Goal: Information Seeking & Learning: Learn about a topic

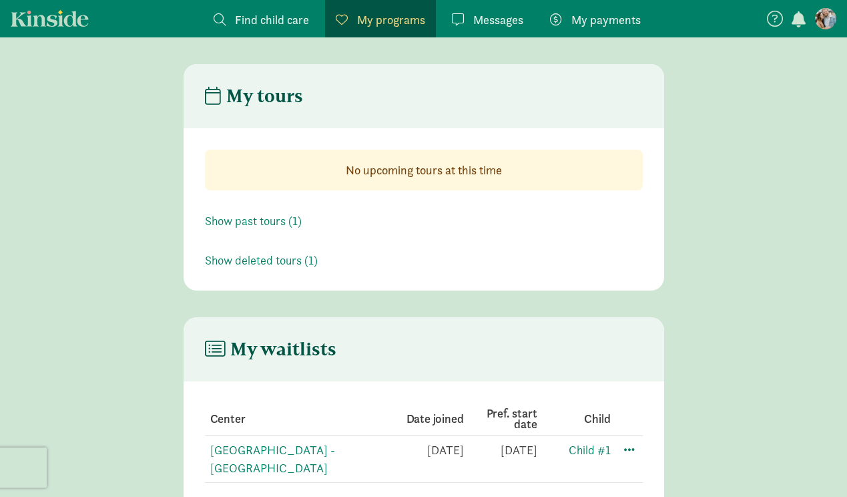
scroll to position [27, 0]
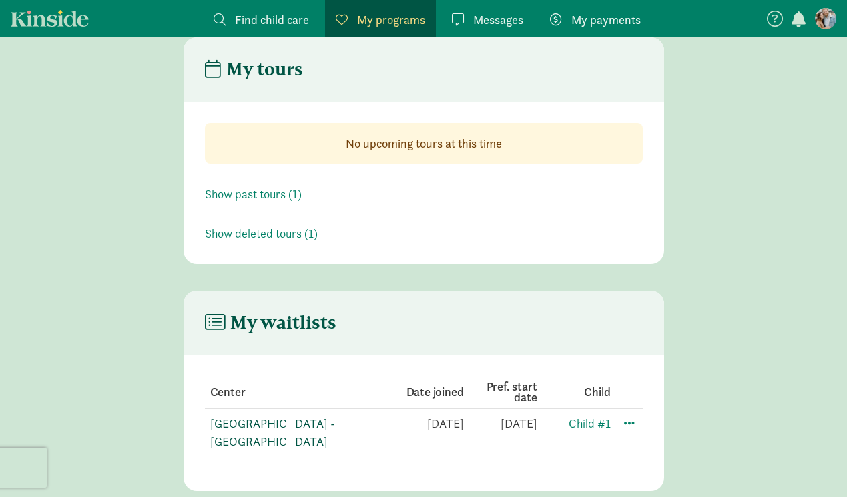
click at [227, 417] on link "[GEOGRAPHIC_DATA] - [GEOGRAPHIC_DATA]" at bounding box center [272, 431] width 125 height 33
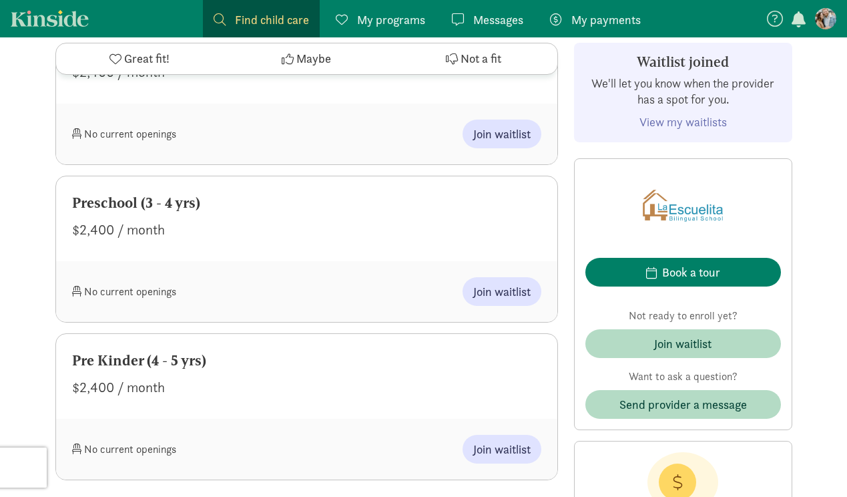
scroll to position [1070, 0]
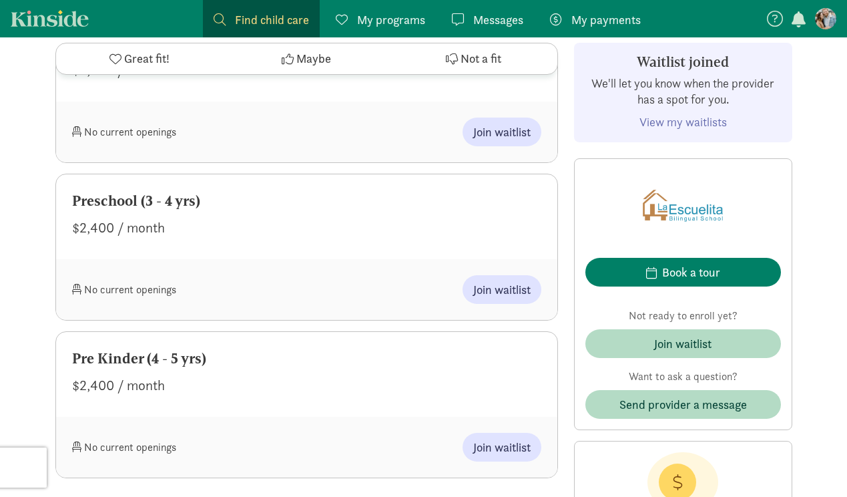
click at [824, 19] on figure at bounding box center [825, 18] width 21 height 21
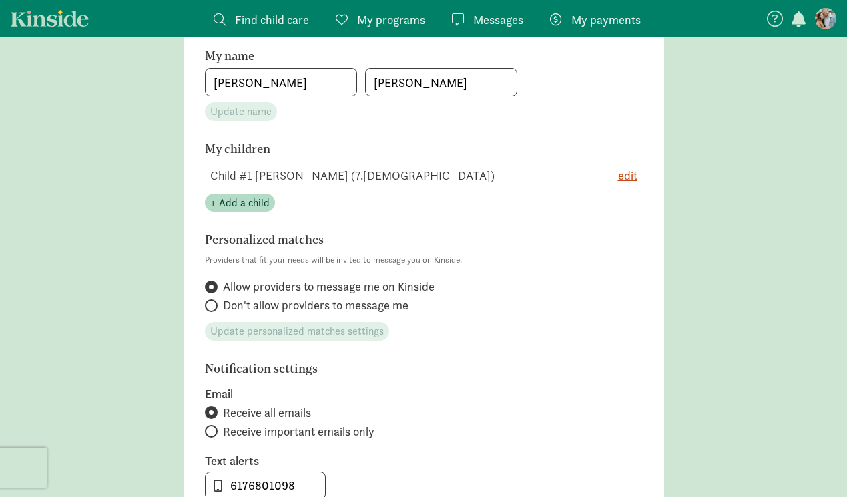
scroll to position [225, 0]
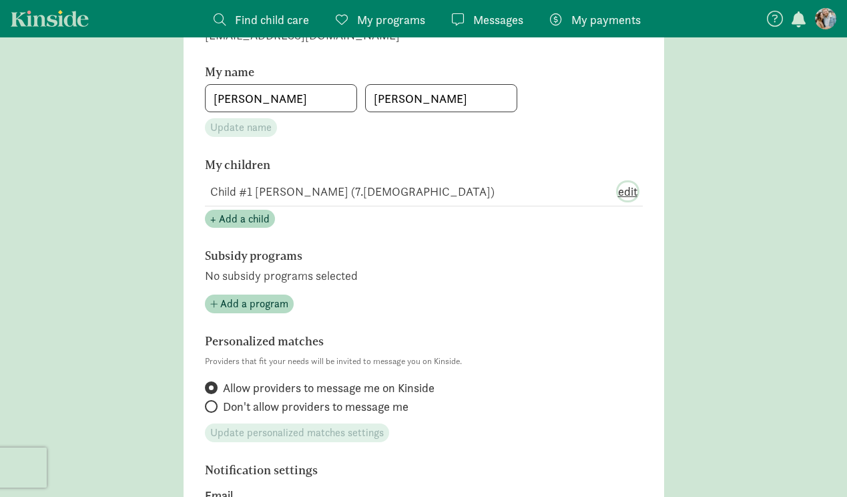
click at [629, 185] on span "edit" at bounding box center [627, 191] width 19 height 18
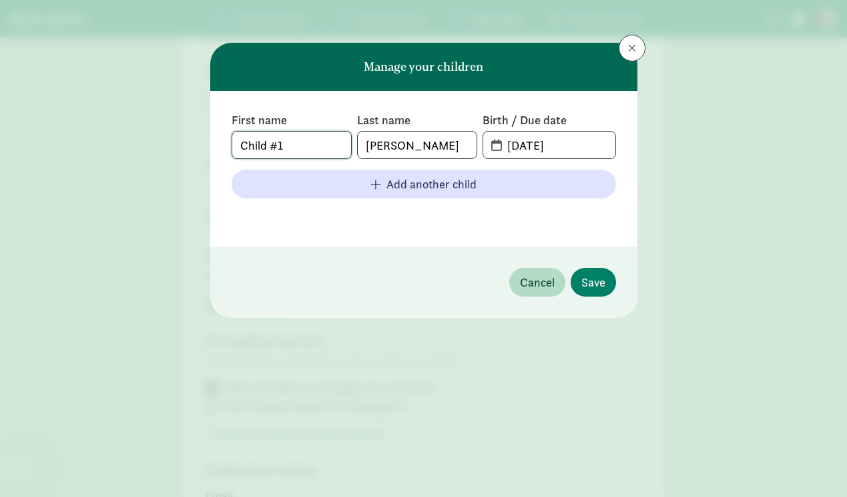
drag, startPoint x: 318, startPoint y: 146, endPoint x: 141, endPoint y: 146, distance: 177.6
click at [141, 146] on div "Manage your children First name Child #1 Last name Lauria Birth / Due date 01-1…" at bounding box center [423, 248] width 847 height 497
type input "[PERSON_NAME]"
click at [607, 286] on button "Save" at bounding box center [593, 282] width 45 height 29
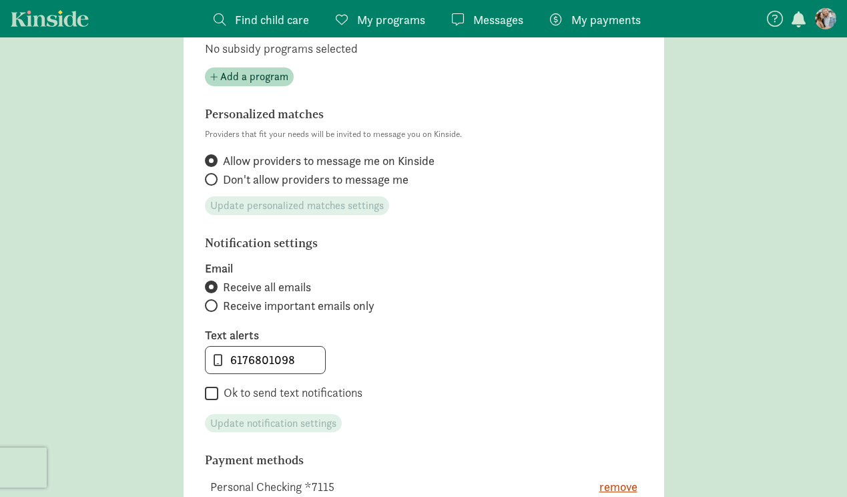
scroll to position [724, 0]
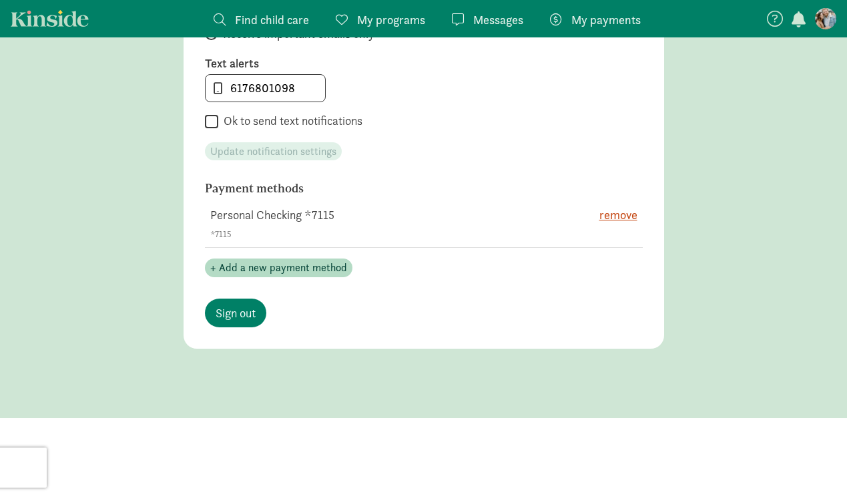
click at [346, 16] on span at bounding box center [342, 19] width 12 height 12
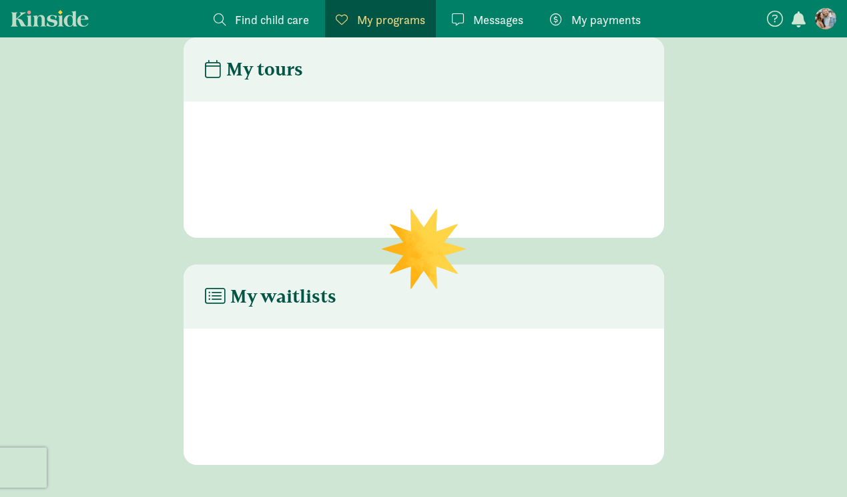
scroll to position [27, 0]
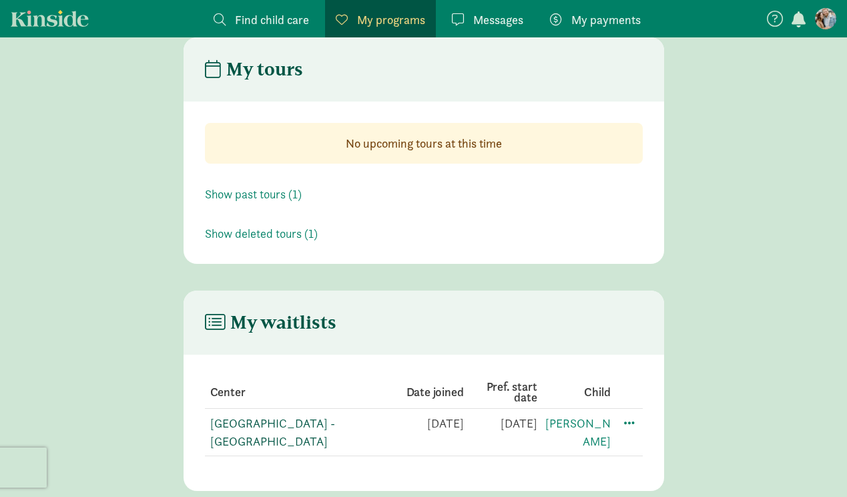
click at [289, 423] on link "La Escuelita Bilingual School - Green Lake" at bounding box center [272, 431] width 125 height 33
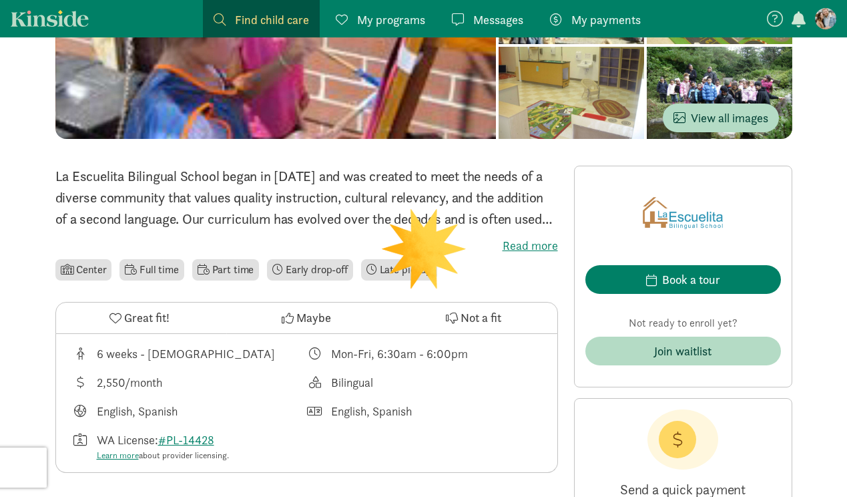
scroll to position [226, 0]
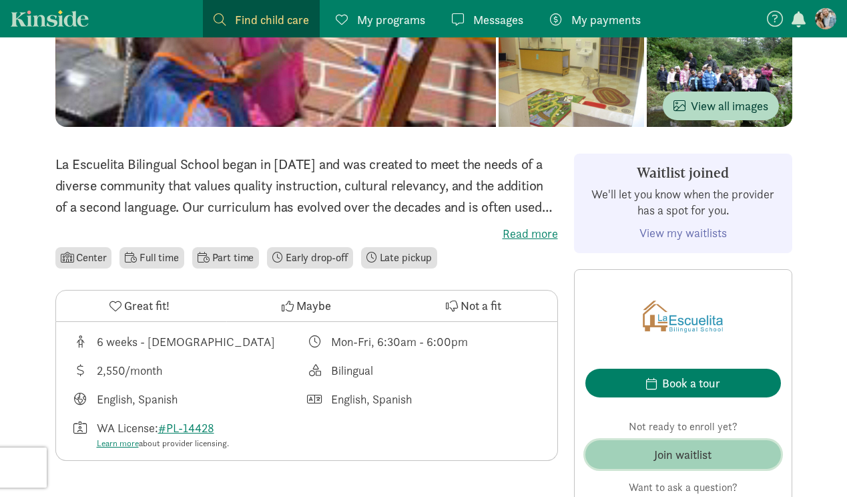
click at [655, 449] on div "Join waitlist" at bounding box center [682, 454] width 57 height 18
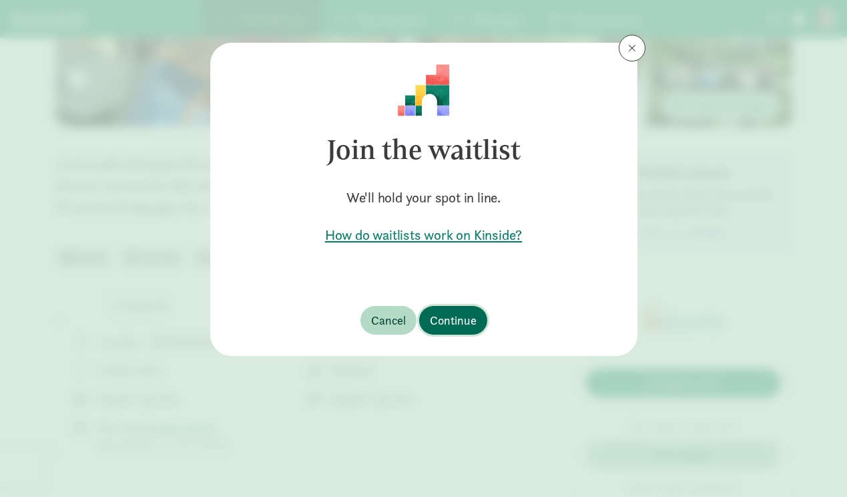
click at [462, 312] on span "Continue" at bounding box center [453, 320] width 47 height 18
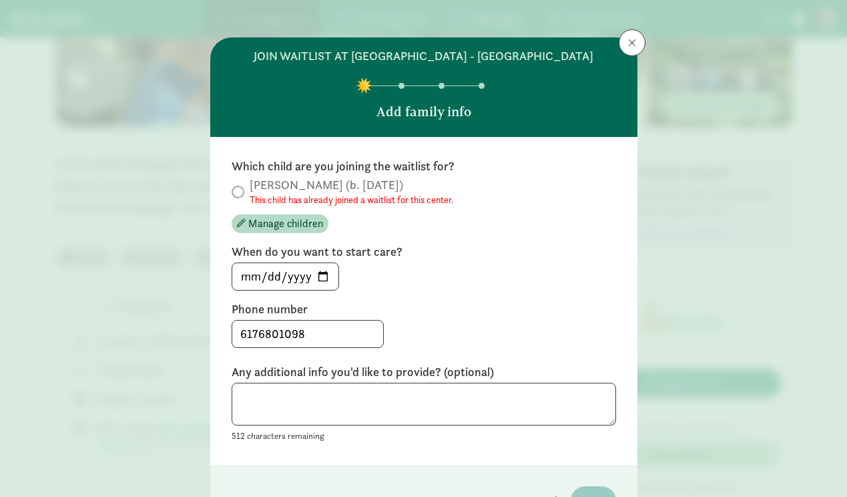
scroll to position [7, 0]
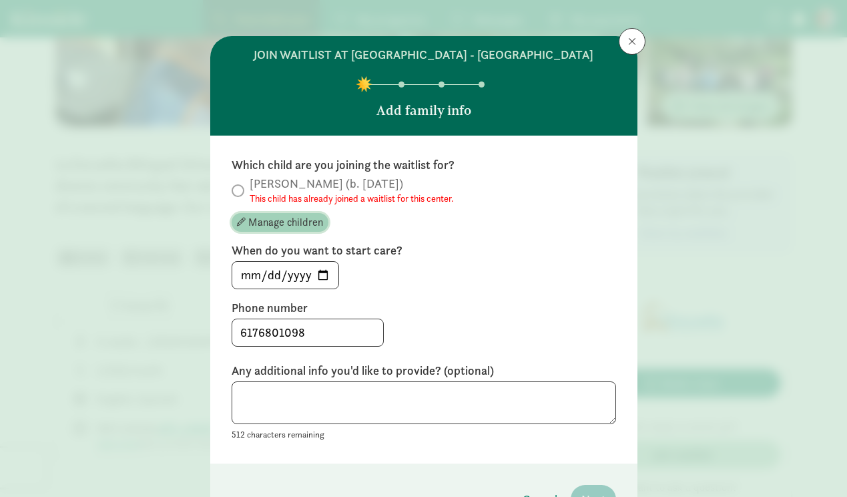
click at [261, 222] on span "Manage children" at bounding box center [285, 222] width 75 height 16
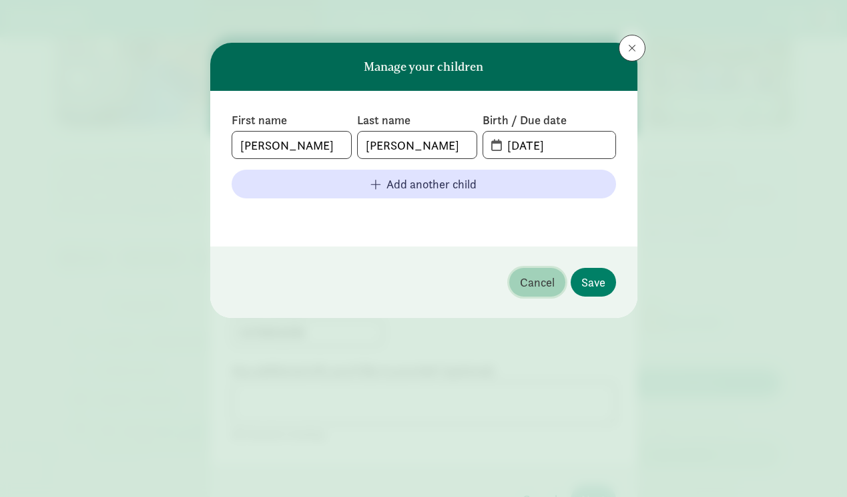
click at [524, 270] on button "Cancel" at bounding box center [537, 282] width 56 height 29
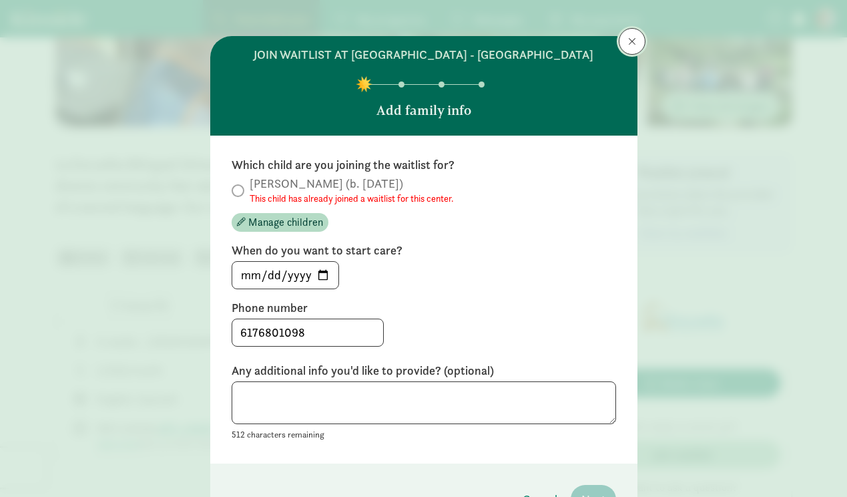
click at [626, 37] on button at bounding box center [632, 41] width 27 height 27
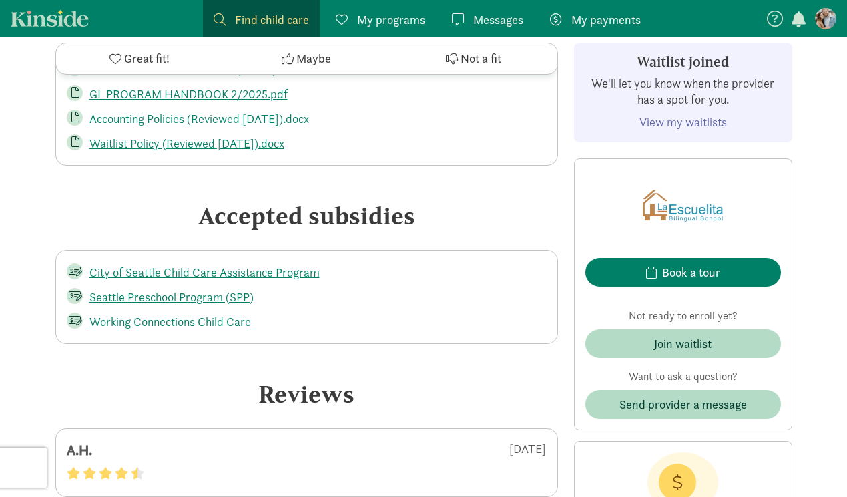
scroll to position [3071, 0]
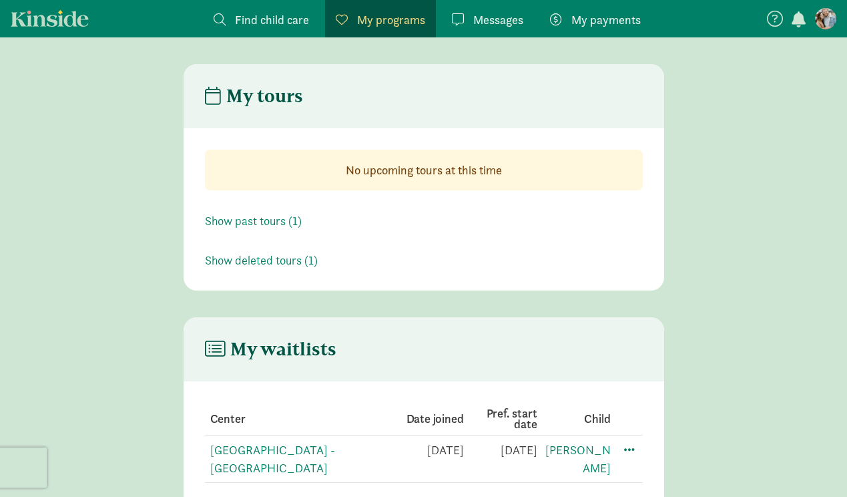
scroll to position [27, 0]
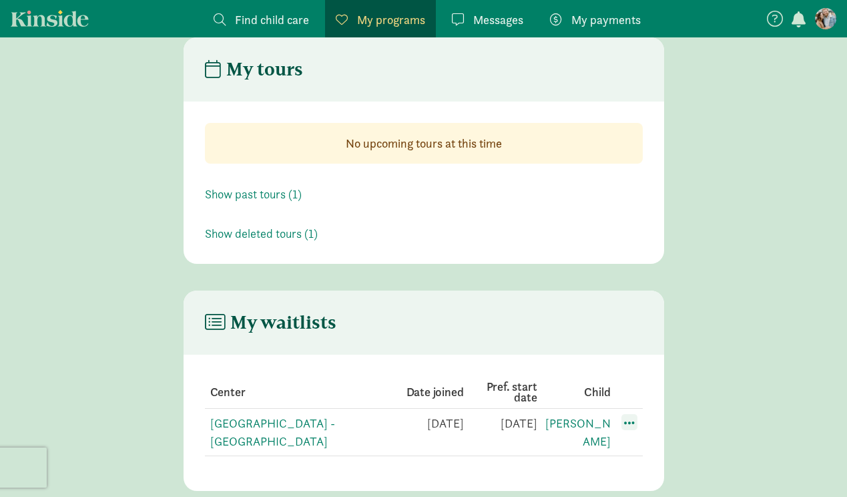
click at [626, 425] on span at bounding box center [629, 422] width 16 height 16
click at [644, 453] on div "Edit preferences" at bounding box center [676, 451] width 120 height 29
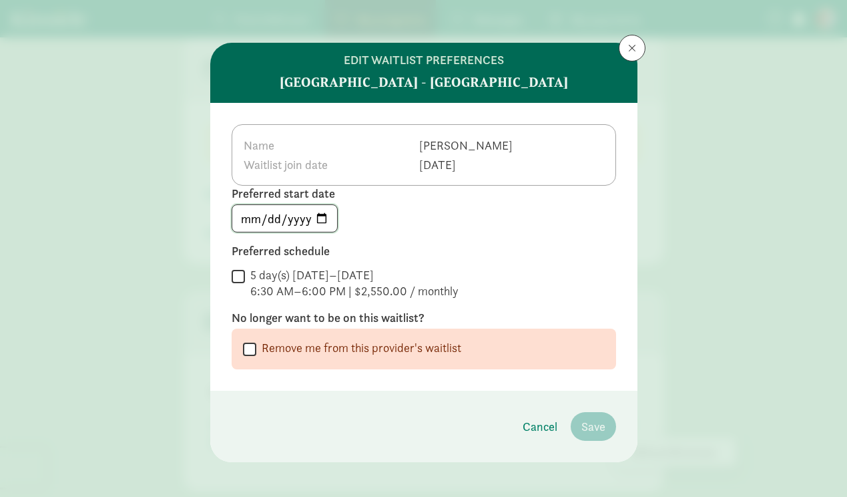
click at [327, 220] on input "[DATE]" at bounding box center [284, 218] width 105 height 27
type input "[DATE]"
click at [240, 278] on input "5 day(s) Monday–Friday 6:30 AM–6:00 PM | $2,550.00 / monthly" at bounding box center [238, 276] width 13 height 18
checkbox input "true"
click at [592, 425] on span "Save" at bounding box center [593, 426] width 24 height 18
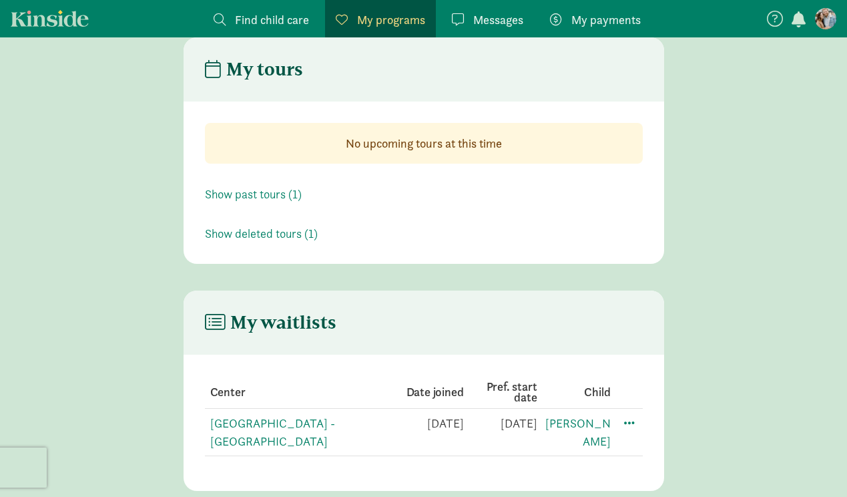
click at [254, 23] on span "Find child care" at bounding box center [272, 20] width 74 height 18
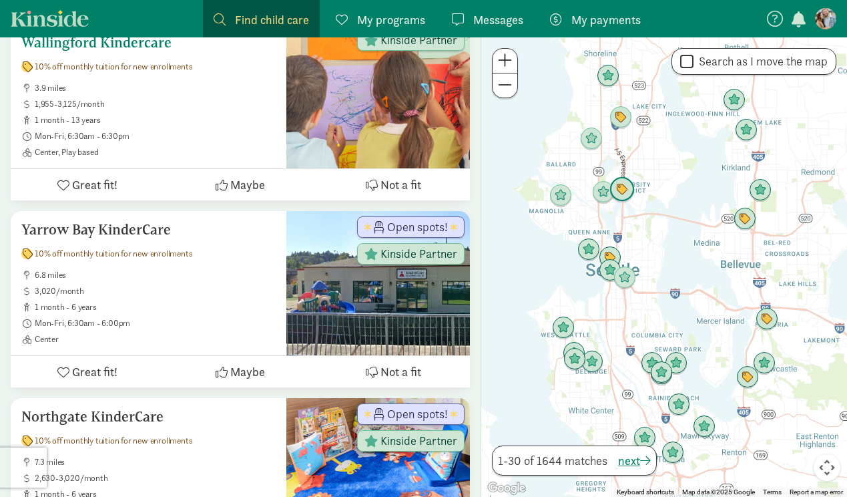
scroll to position [499, 0]
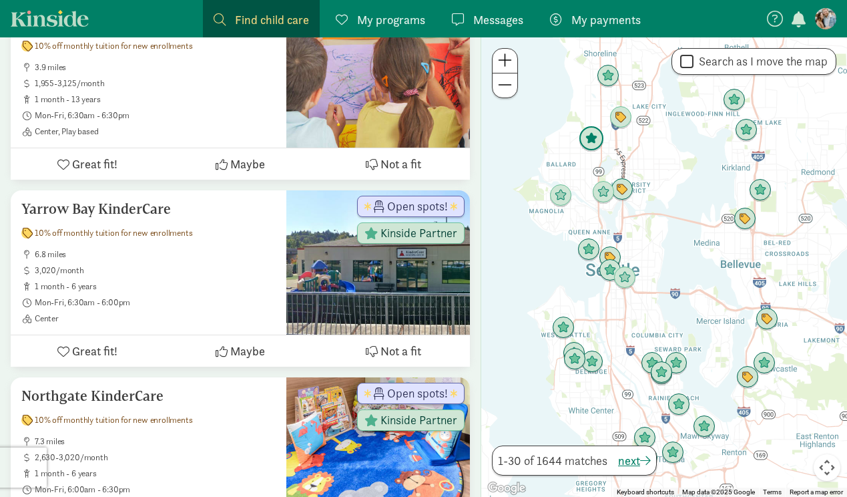
click at [589, 137] on img "Click to see details" at bounding box center [591, 138] width 25 height 25
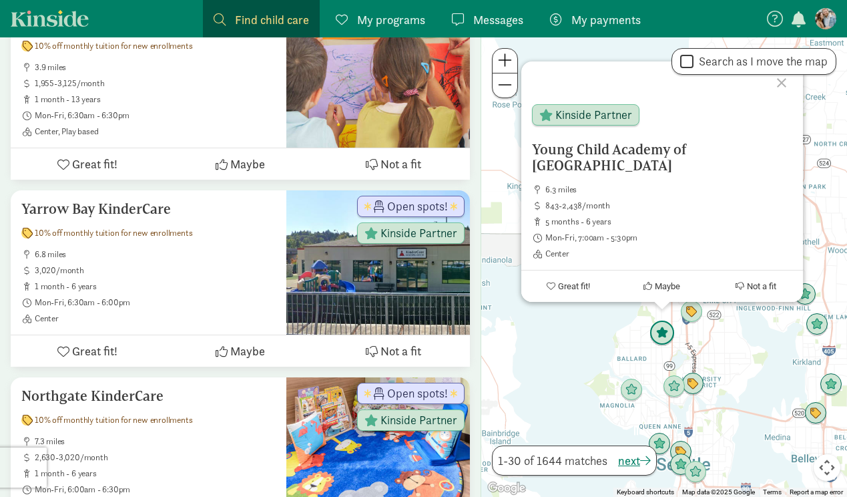
click at [657, 328] on img "Click to see details" at bounding box center [662, 332] width 25 height 25
click at [674, 387] on img "Click to see details" at bounding box center [674, 386] width 25 height 25
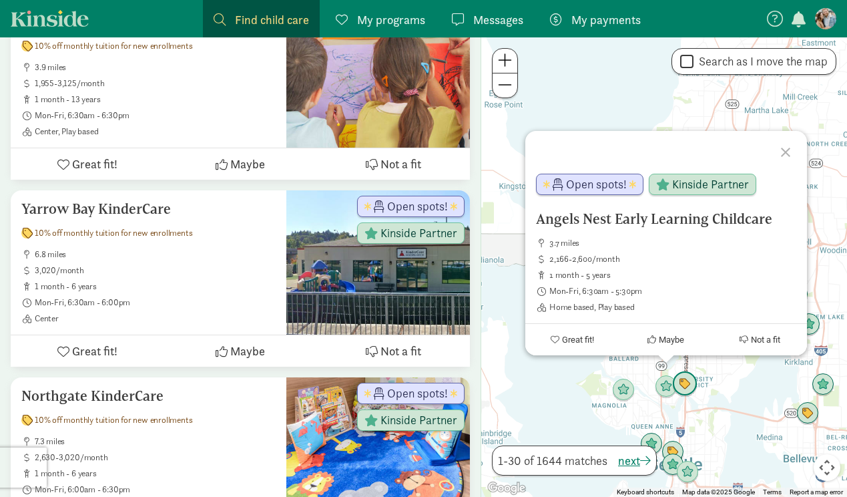
click at [686, 387] on img "Click to see details" at bounding box center [684, 383] width 25 height 25
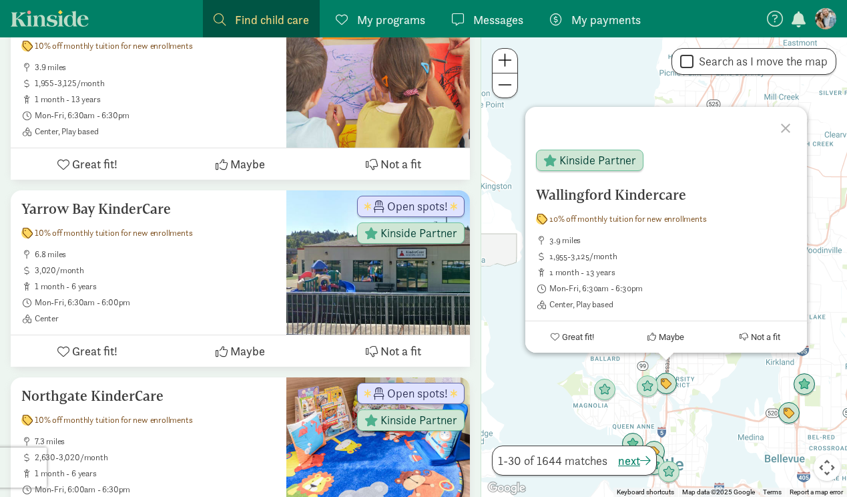
click at [788, 126] on div at bounding box center [787, 126] width 39 height 39
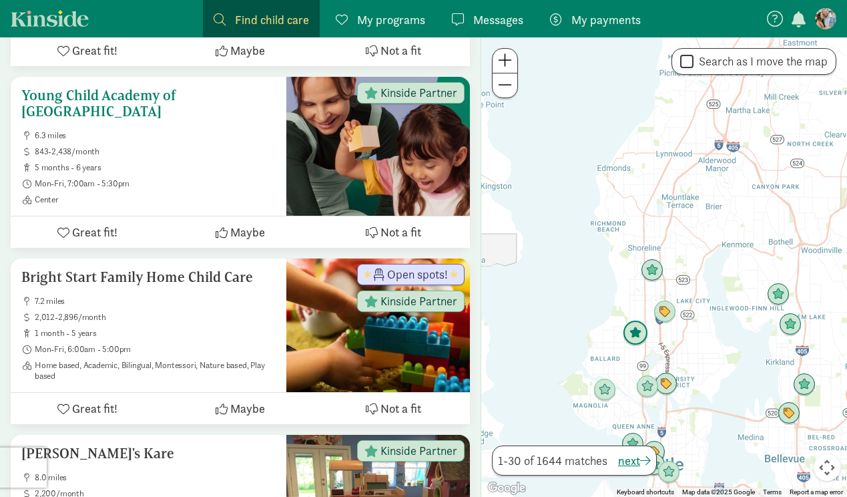
scroll to position [3338, 0]
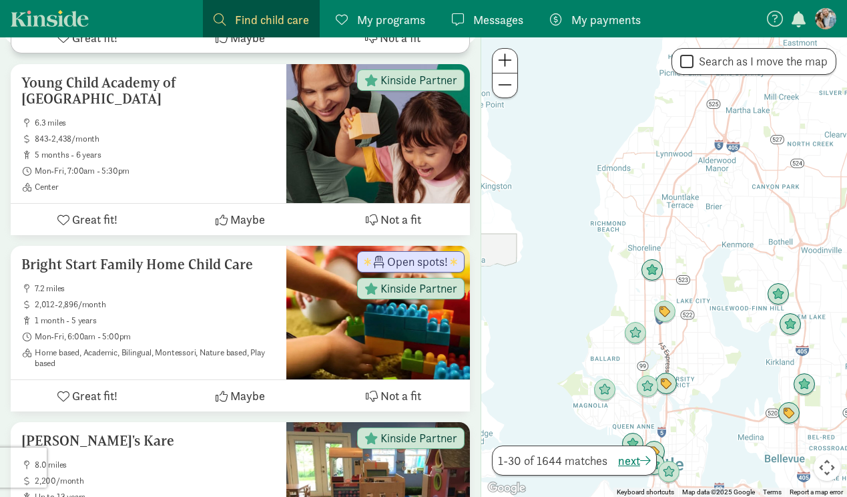
click at [509, 67] on span at bounding box center [505, 60] width 14 height 16
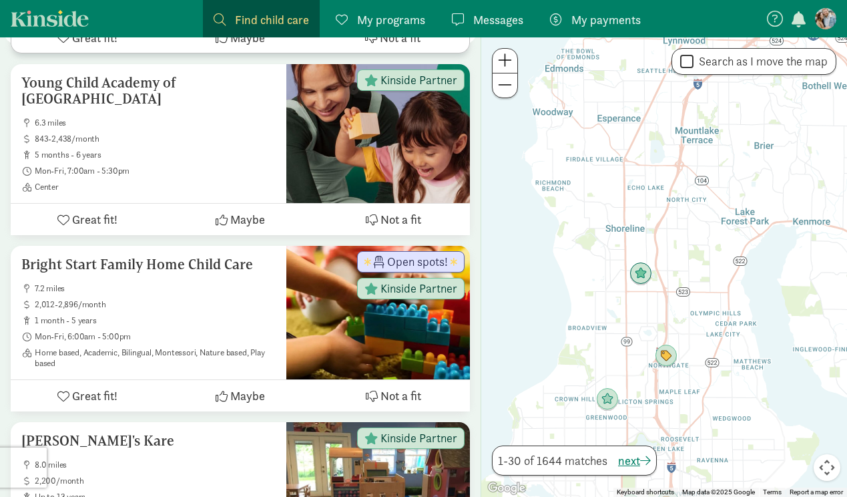
click at [509, 67] on span at bounding box center [505, 60] width 14 height 16
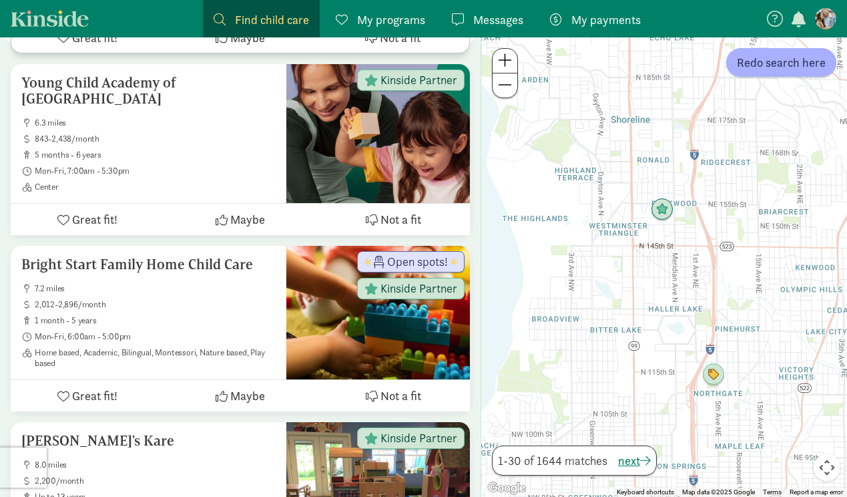
drag, startPoint x: 581, startPoint y: 344, endPoint x: 627, endPoint y: 270, distance: 87.0
click at [627, 270] on div at bounding box center [664, 266] width 366 height 459
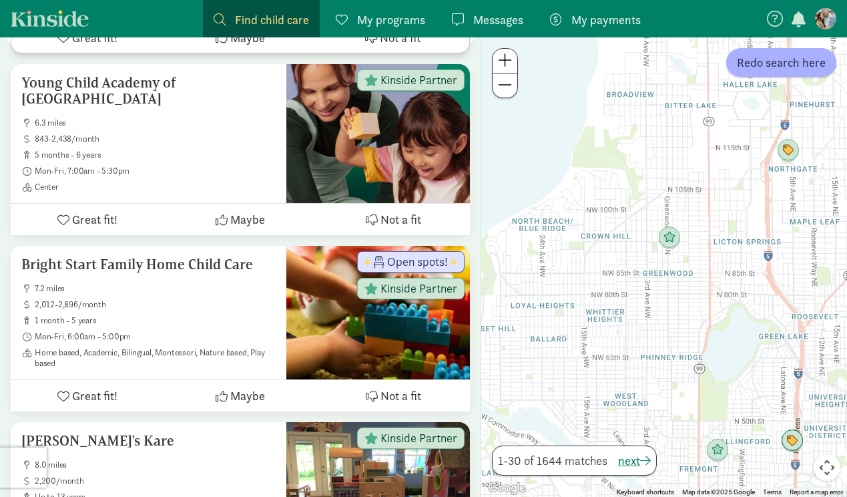
drag, startPoint x: 676, startPoint y: 373, endPoint x: 750, endPoint y: 150, distance: 235.0
click at [750, 150] on div at bounding box center [664, 266] width 366 height 459
click at [676, 233] on img "Click to see details" at bounding box center [669, 237] width 25 height 25
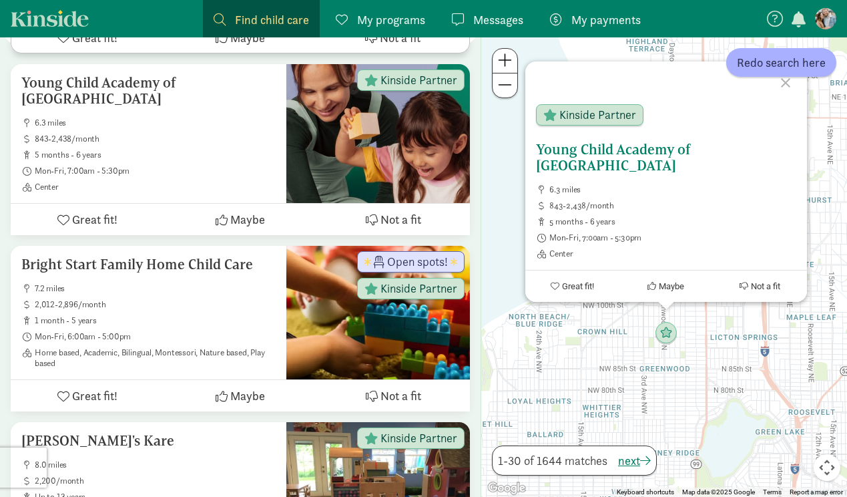
click at [609, 121] on span "Kinside Partner" at bounding box center [597, 115] width 77 height 12
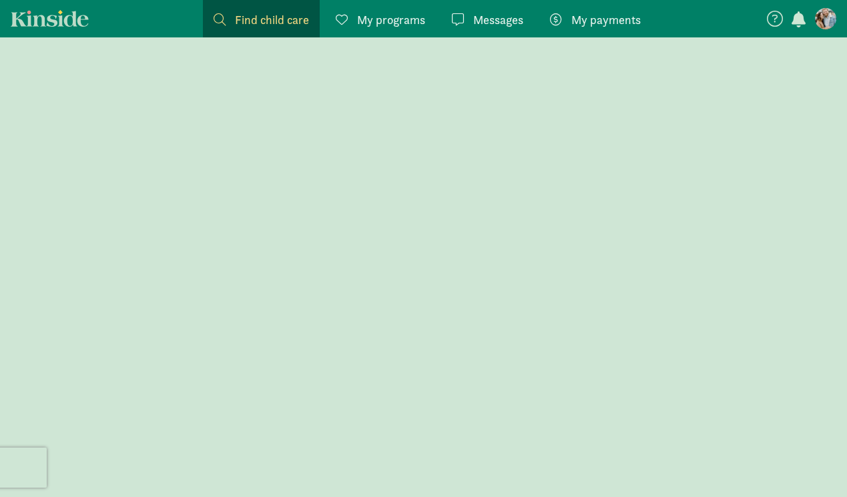
click at [609, 128] on div at bounding box center [423, 266] width 847 height 459
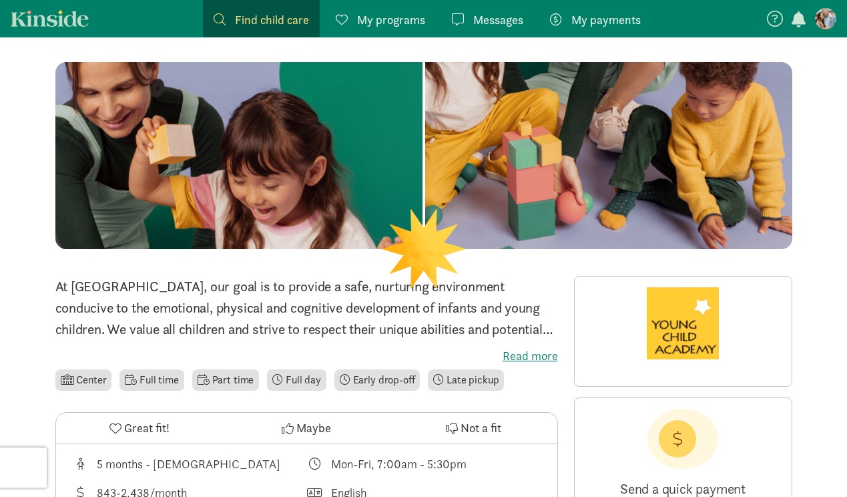
scroll to position [105, 0]
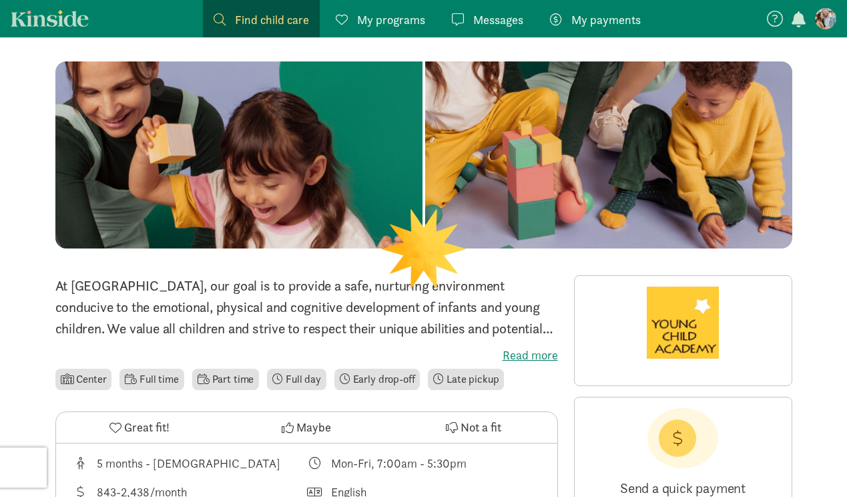
click at [530, 357] on label "Read more" at bounding box center [306, 355] width 503 height 16
click at [0, 0] on input "Read more" at bounding box center [0, 0] width 0 height 0
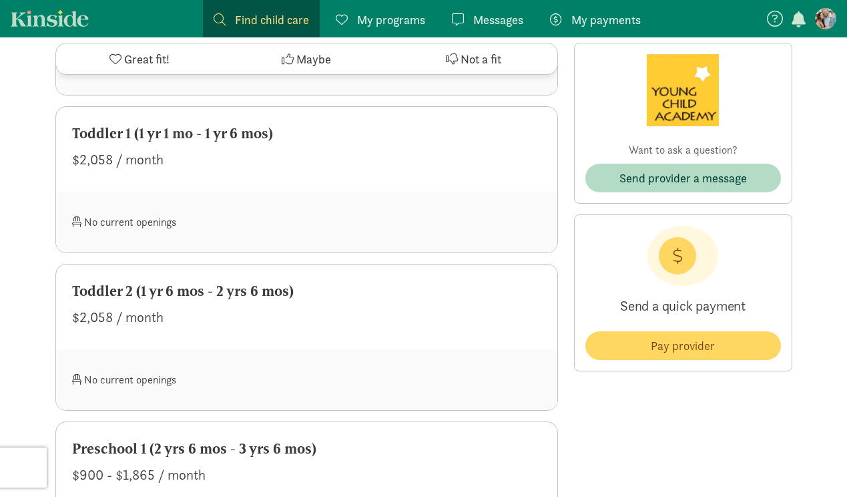
scroll to position [933, 0]
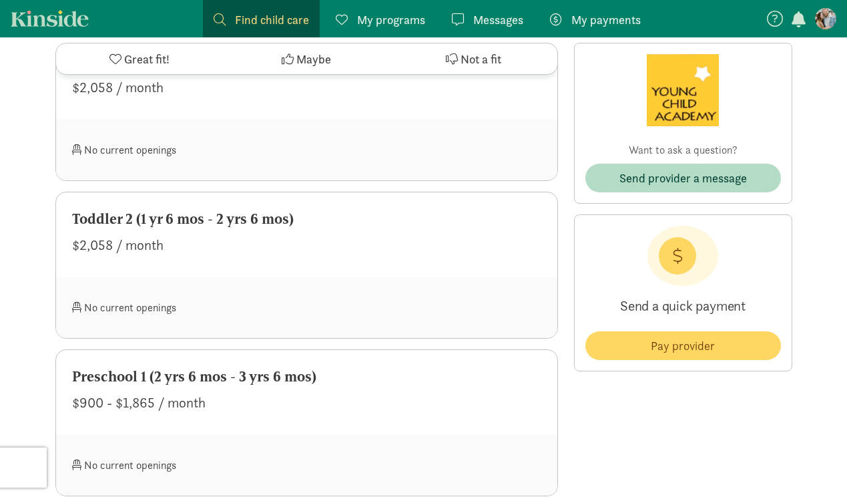
click at [236, 224] on div "Toddler 2 (1 yr 6 mos - 2 yrs 6 mos)" at bounding box center [306, 218] width 469 height 21
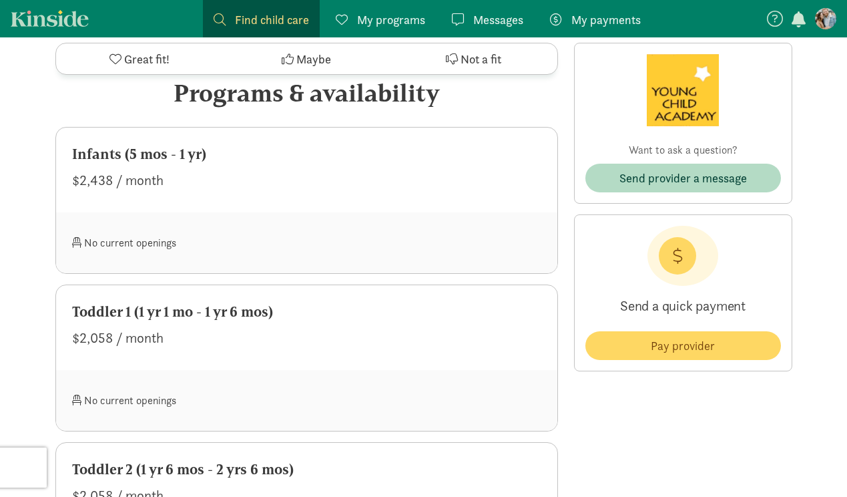
scroll to position [685, 0]
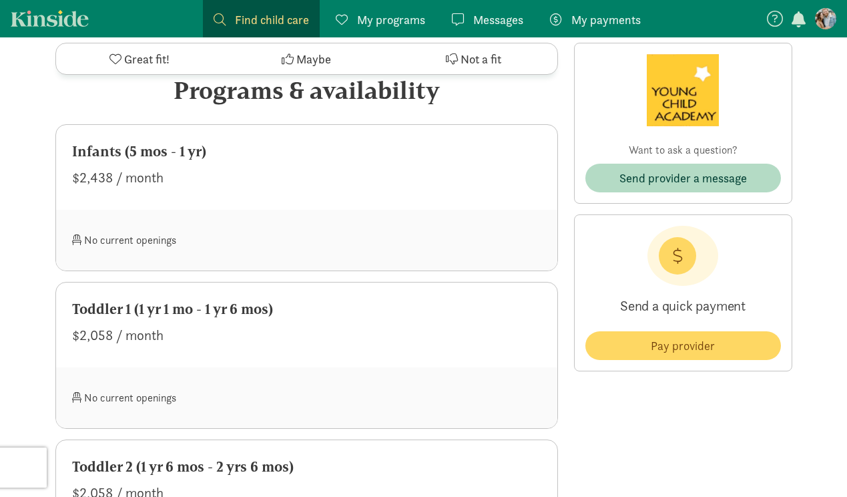
click at [244, 24] on span "Find child care" at bounding box center [272, 20] width 74 height 18
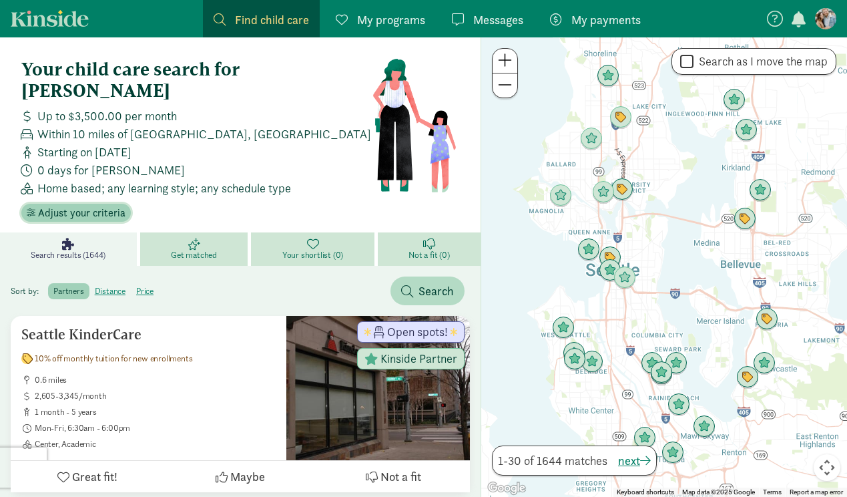
click at [85, 205] on span "Adjust your criteria" at bounding box center [81, 213] width 87 height 16
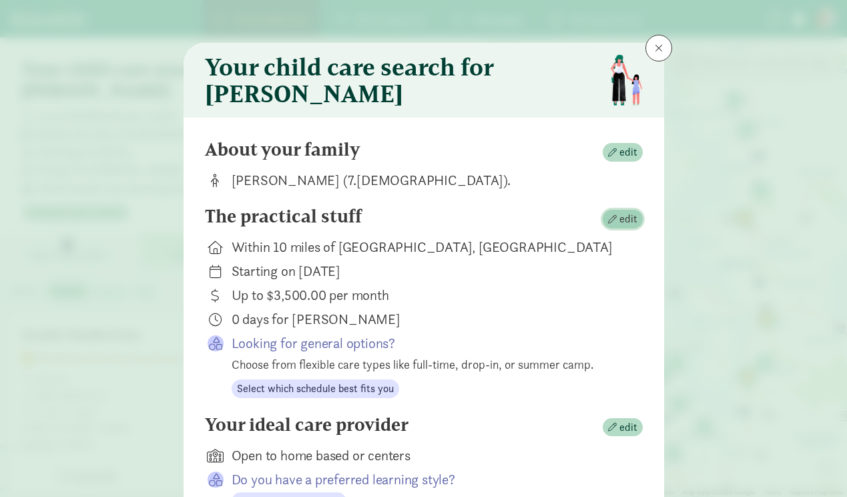
click at [634, 224] on span "edit" at bounding box center [628, 219] width 18 height 16
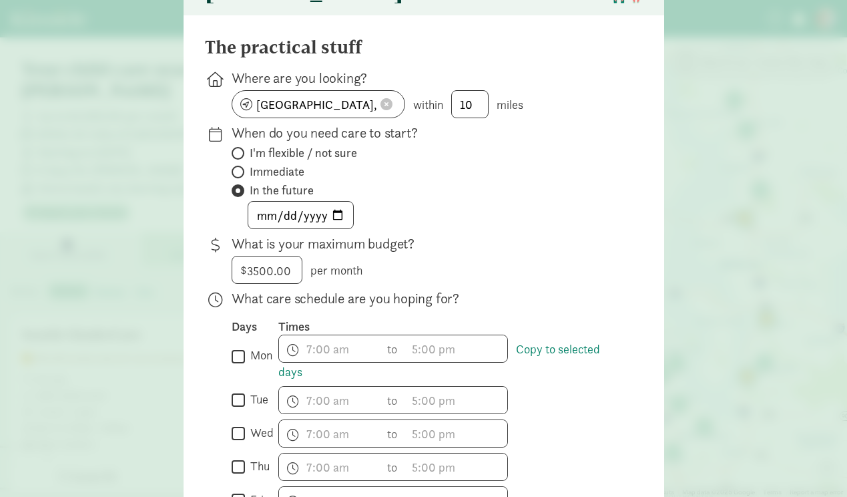
scroll to position [103, 0]
click at [337, 222] on input "2025-08-01" at bounding box center [300, 214] width 105 height 27
type input "2026-02-02"
drag, startPoint x: 251, startPoint y: 281, endPoint x: 340, endPoint y: 278, distance: 88.8
click at [340, 278] on div "$ 3500 per month" at bounding box center [427, 269] width 390 height 28
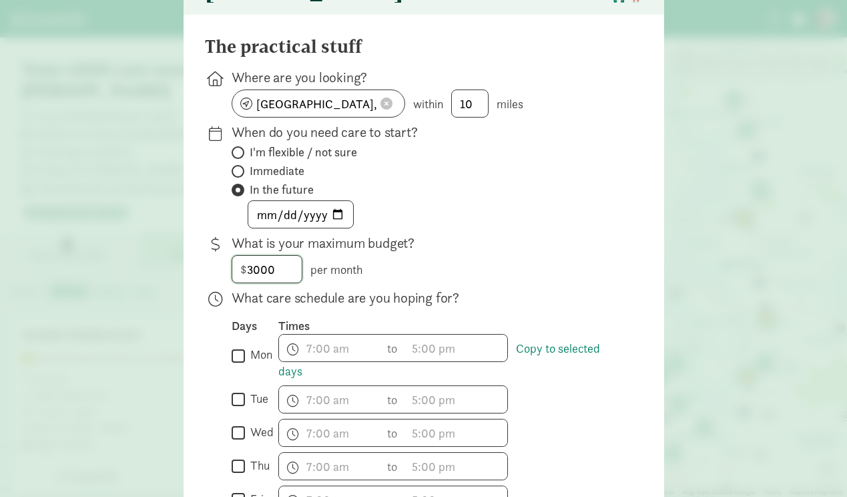
type input "3000"
click at [477, 214] on div "2026-02-02" at bounding box center [427, 214] width 390 height 28
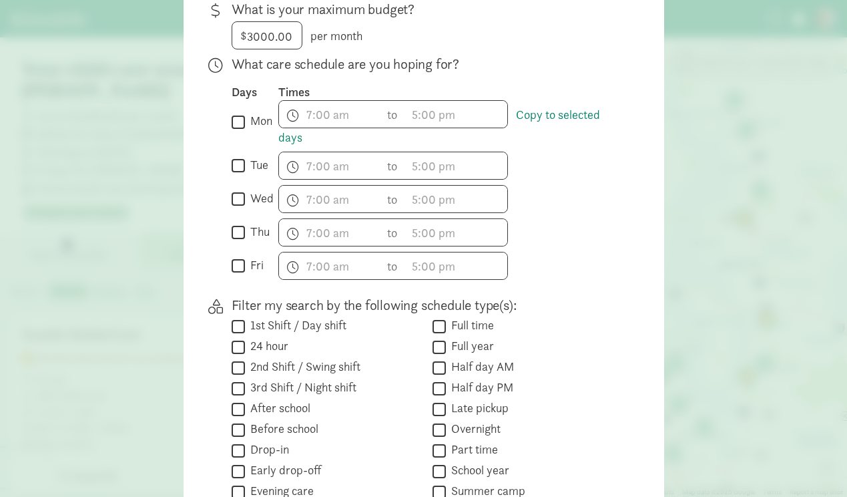
scroll to position [345, 0]
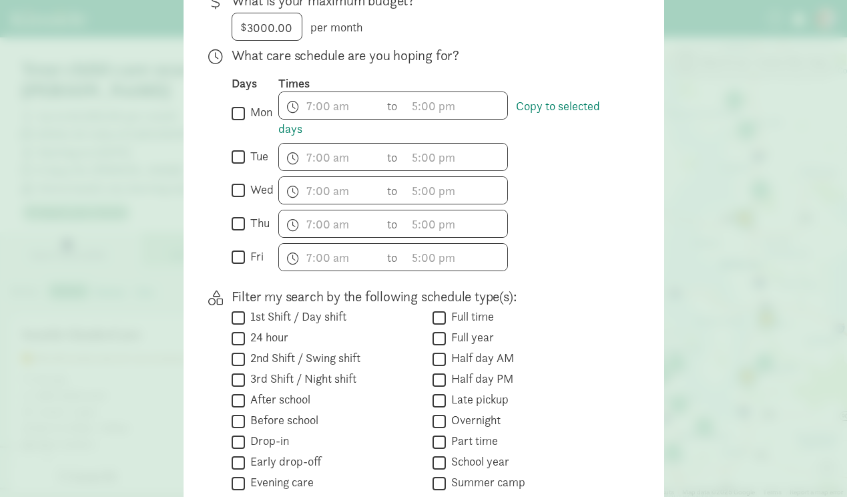
click at [242, 122] on input "mon" at bounding box center [238, 113] width 13 height 18
checkbox input "true"
click at [242, 164] on input "tue" at bounding box center [238, 157] width 13 height 18
checkbox input "true"
click at [240, 200] on input "wed" at bounding box center [238, 191] width 13 height 18
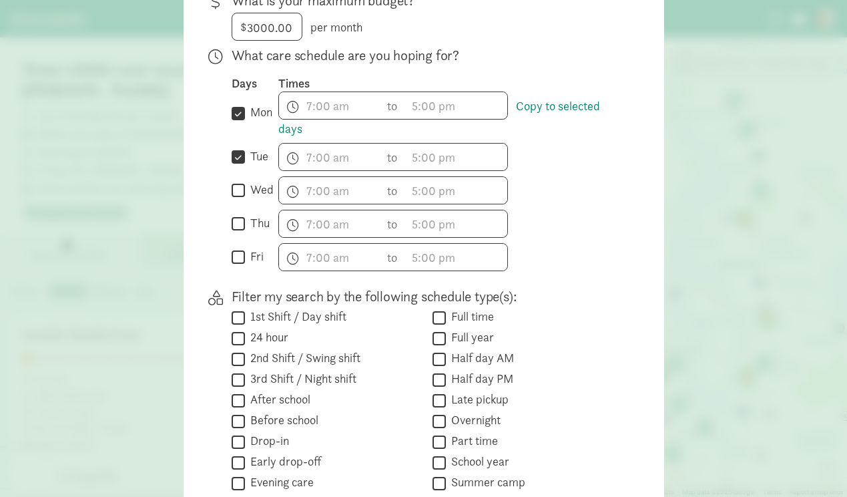
checkbox input "true"
click at [240, 233] on input "thu" at bounding box center [238, 224] width 13 height 18
checkbox input "true"
click at [239, 266] on input "fri" at bounding box center [238, 257] width 13 height 18
checkbox input "true"
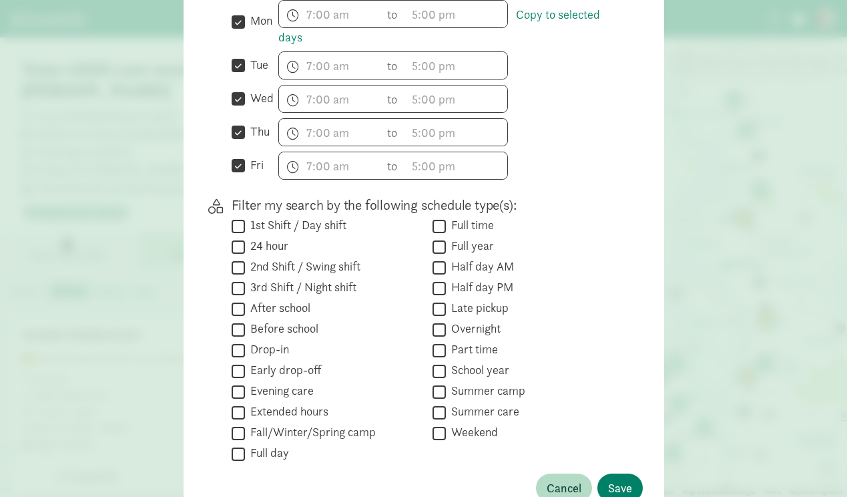
scroll to position [531, 0]
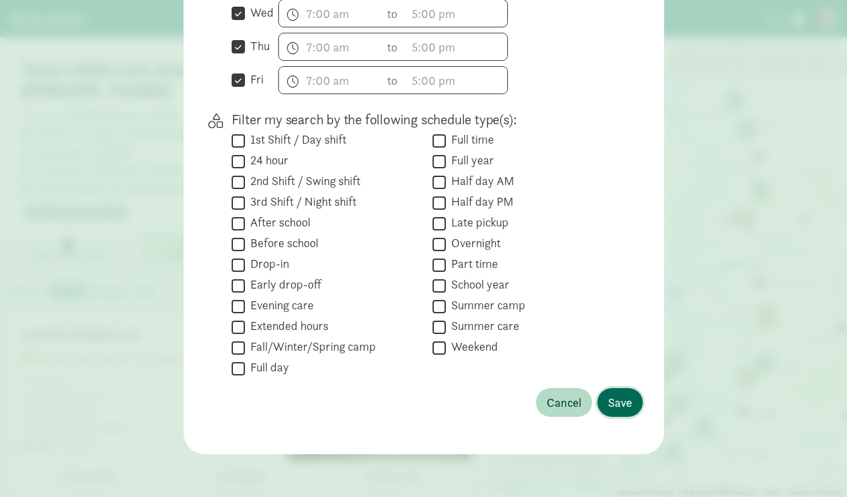
click at [625, 398] on span "Save" at bounding box center [620, 402] width 24 height 18
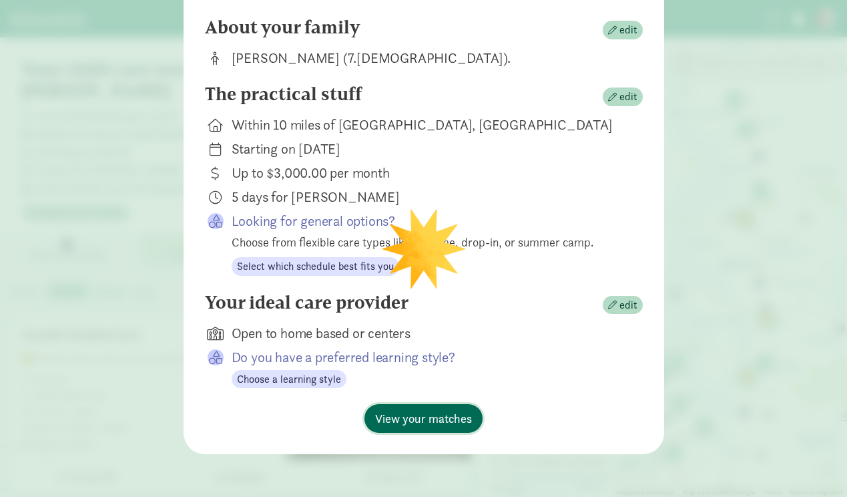
click at [406, 424] on span "View your matches" at bounding box center [423, 418] width 97 height 18
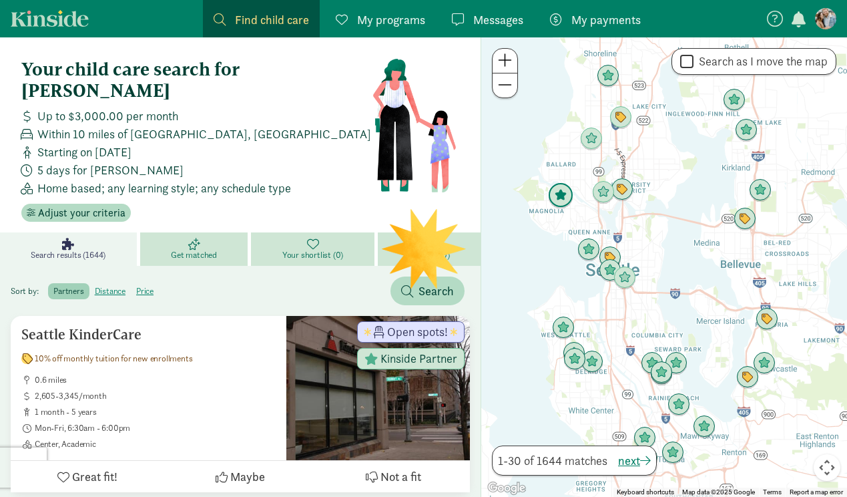
click at [565, 202] on img "Click to see details" at bounding box center [560, 195] width 25 height 25
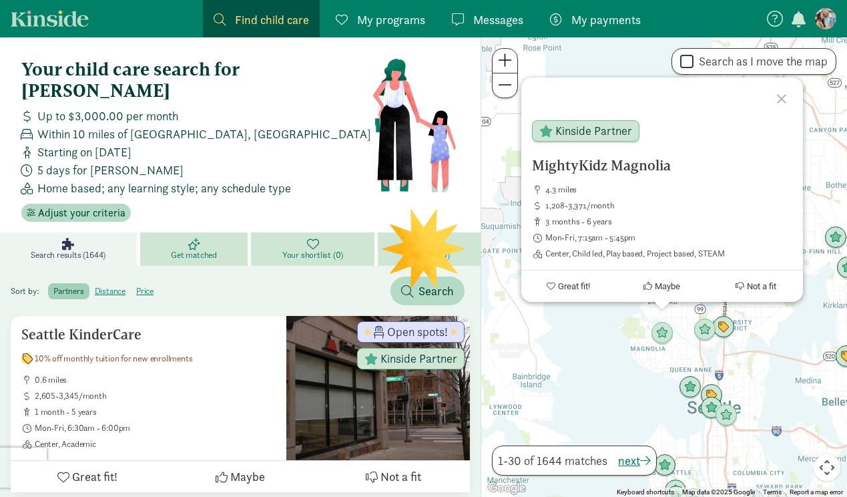
click at [780, 96] on div at bounding box center [783, 96] width 39 height 39
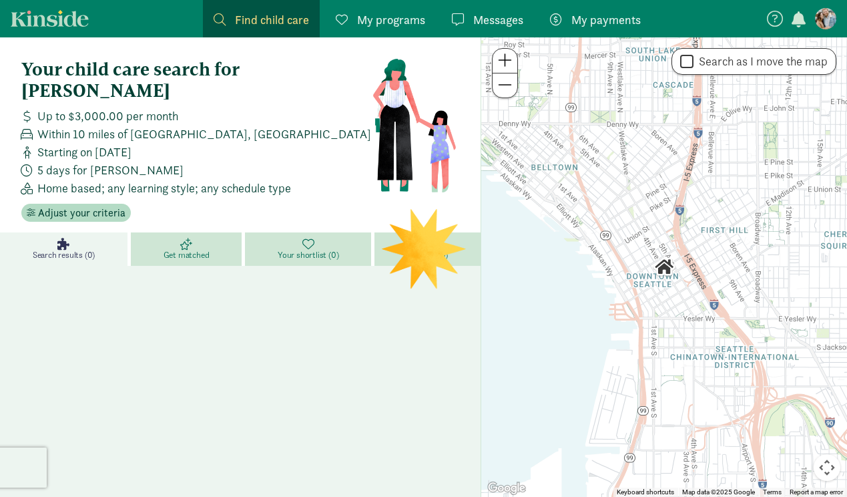
click at [508, 93] on span at bounding box center [505, 85] width 14 height 16
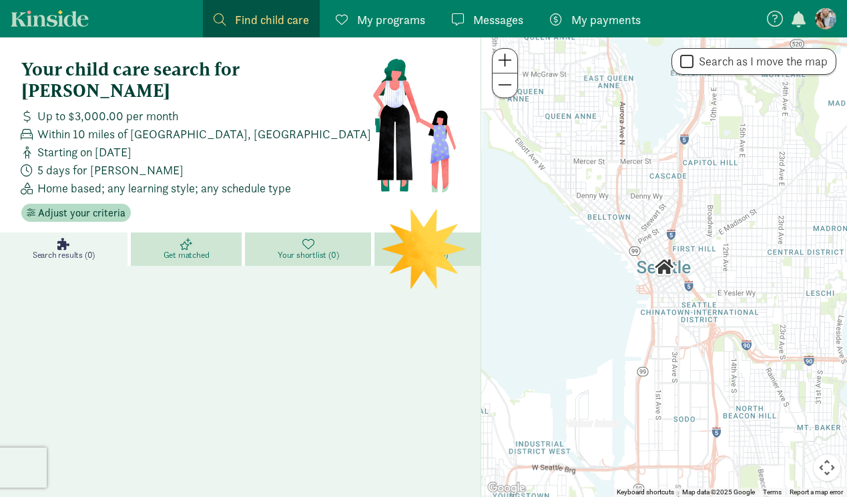
click at [508, 93] on span at bounding box center [505, 85] width 14 height 16
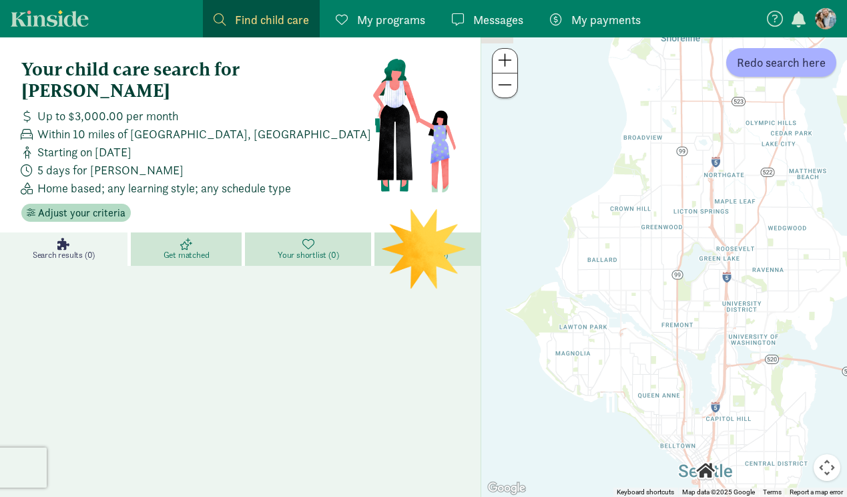
drag, startPoint x: 679, startPoint y: 140, endPoint x: 724, endPoint y: 392, distance: 256.3
click at [724, 393] on div at bounding box center [664, 266] width 366 height 459
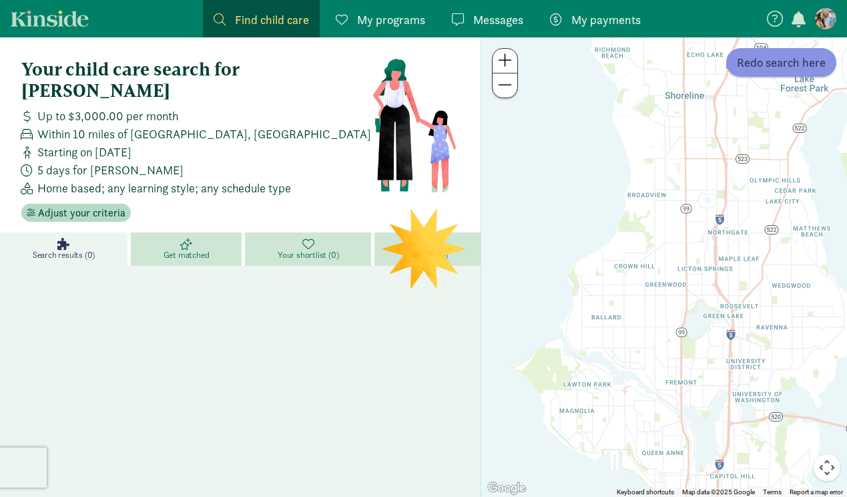
click at [751, 64] on span "Redo search here" at bounding box center [781, 62] width 89 height 18
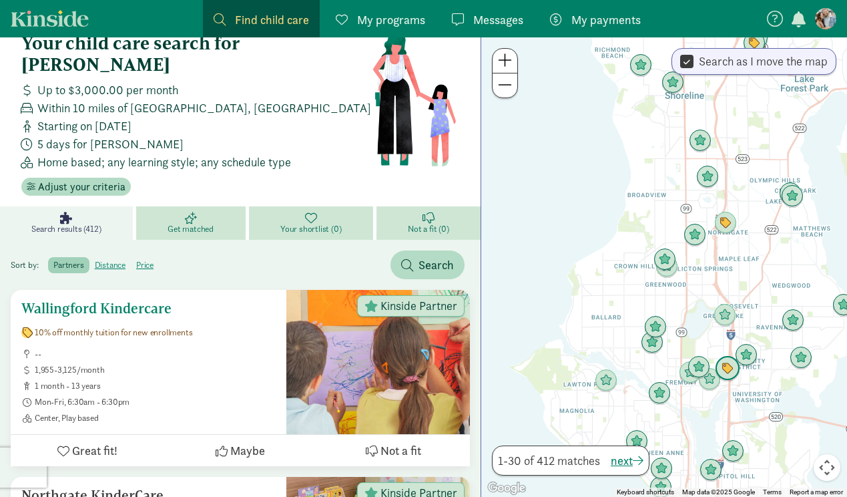
scroll to position [27, 0]
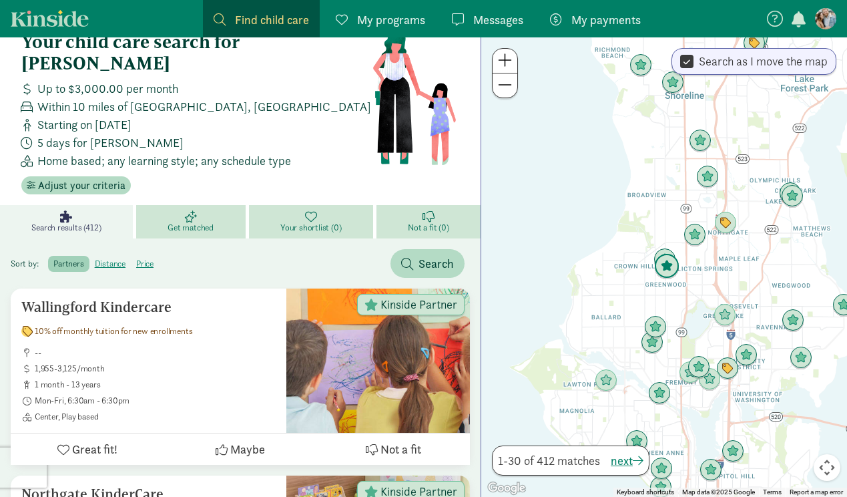
click at [666, 261] on img "Click to see details" at bounding box center [666, 266] width 25 height 25
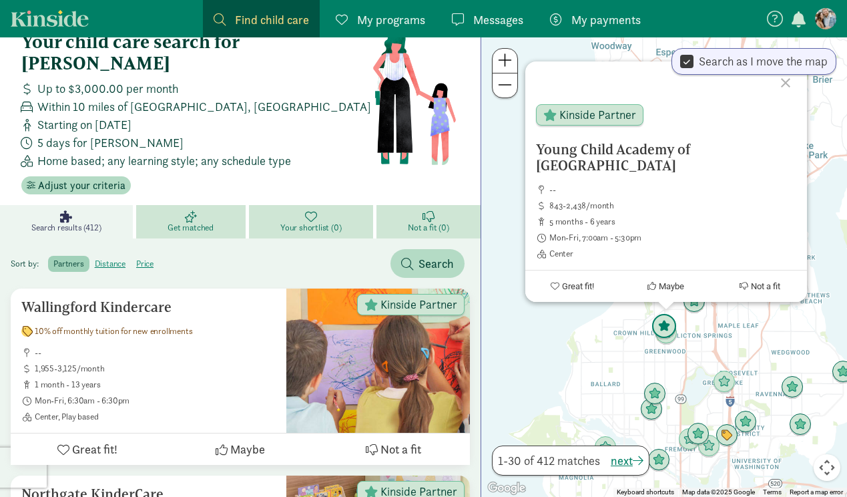
click at [666, 321] on img "Click to see details" at bounding box center [664, 326] width 25 height 25
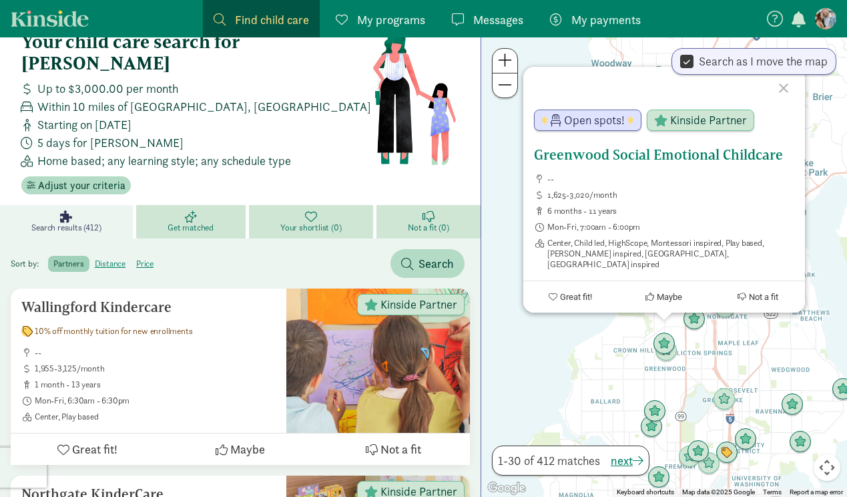
click at [565, 142] on div "Open spots! Kinside Partner" at bounding box center [650, 123] width 254 height 48
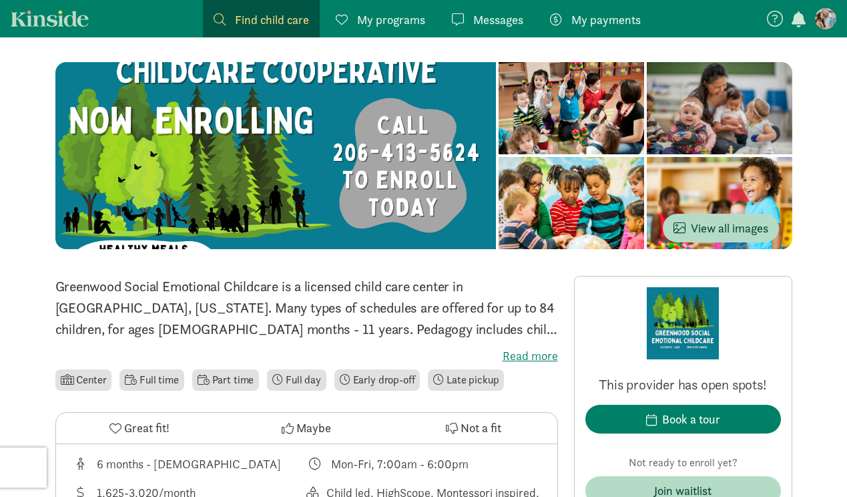
scroll to position [106, 0]
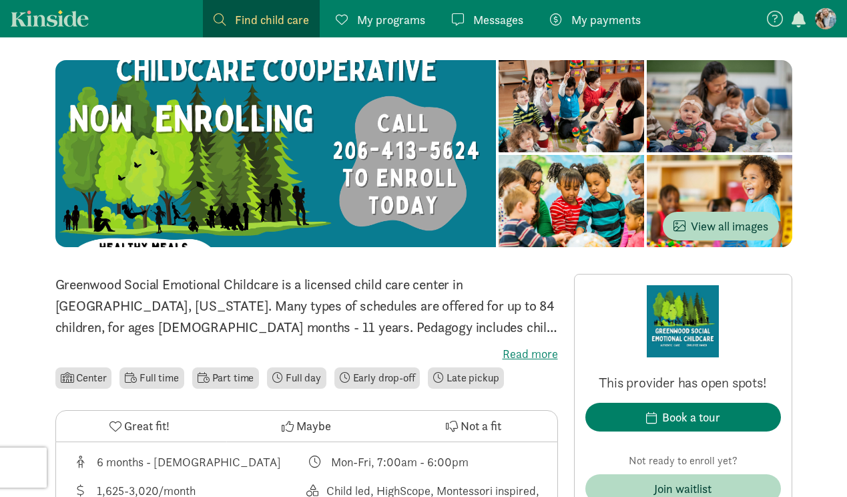
click at [522, 350] on label "Read more" at bounding box center [306, 354] width 503 height 16
click at [0, 0] on input "Read more" at bounding box center [0, 0] width 0 height 0
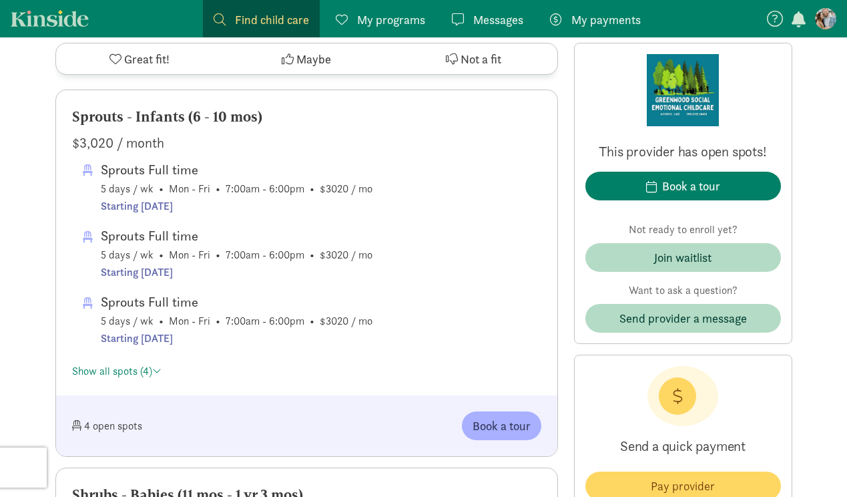
scroll to position [809, 0]
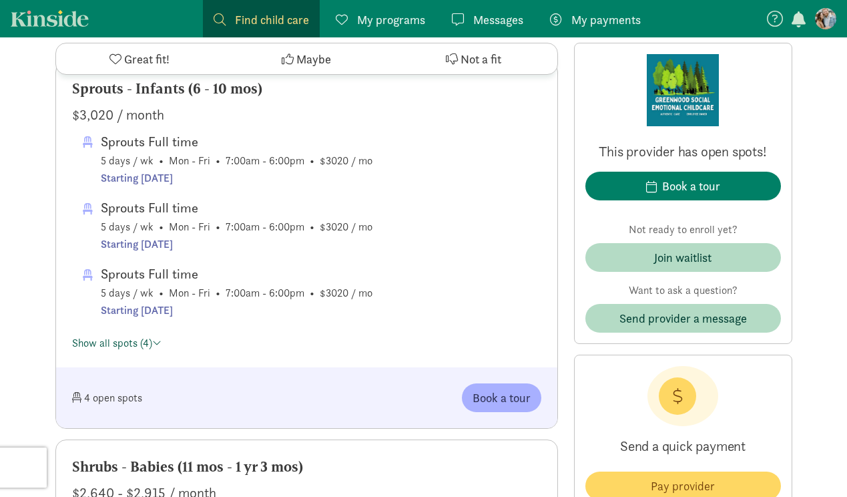
click at [133, 336] on link "Show all spots (4)" at bounding box center [116, 343] width 89 height 14
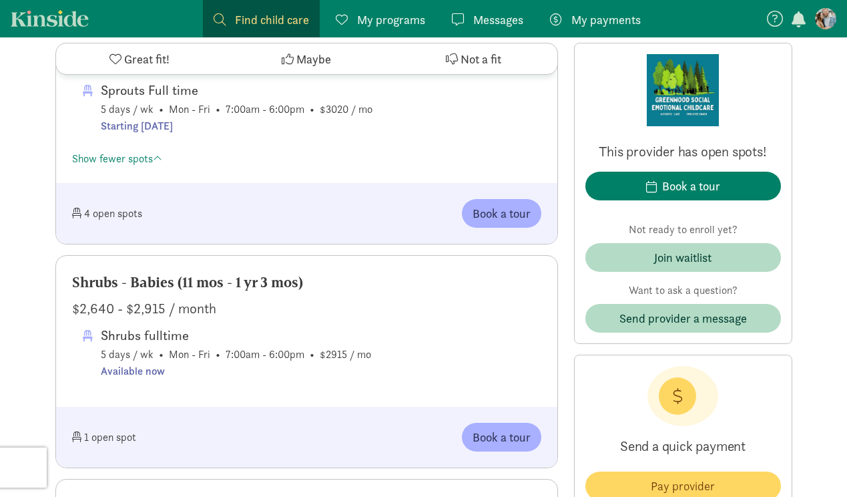
scroll to position [1060, 0]
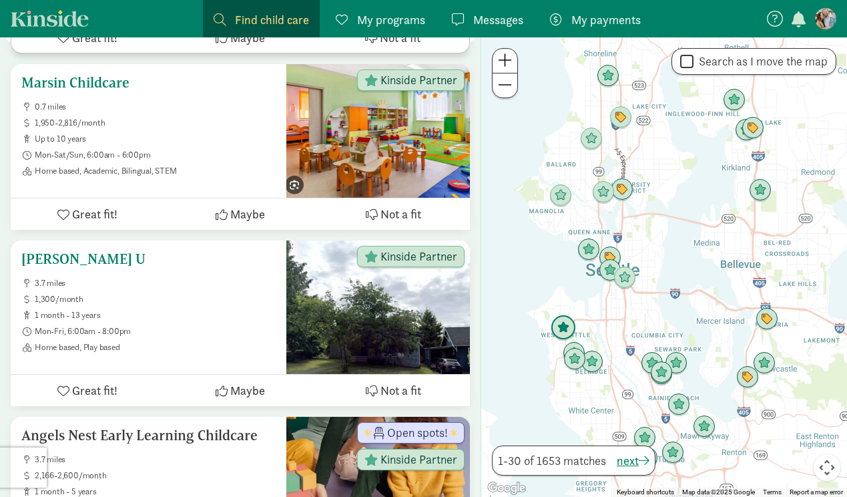
scroll to position [1577, 0]
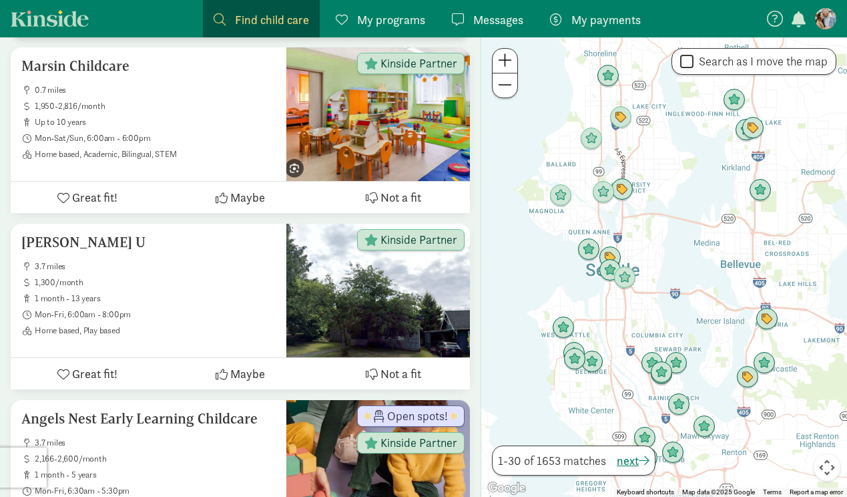
click at [507, 57] on span at bounding box center [505, 60] width 14 height 16
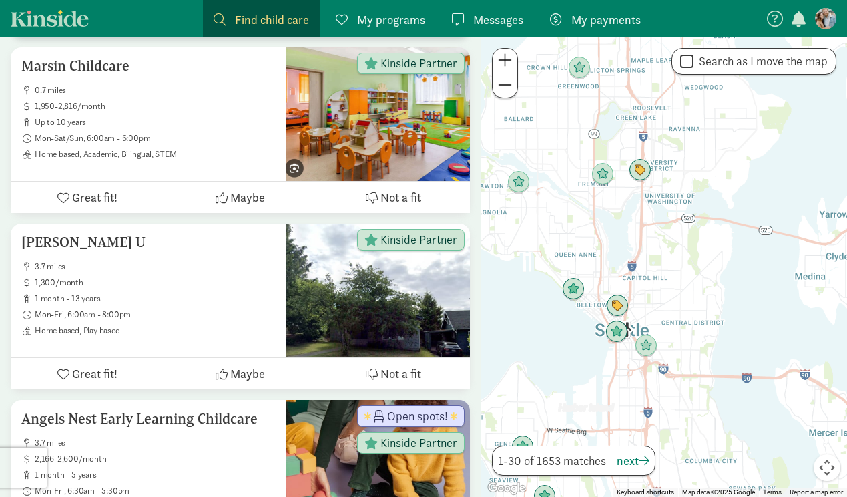
drag, startPoint x: 545, startPoint y: 168, endPoint x: 613, endPoint y: 244, distance: 102.6
click at [613, 244] on div at bounding box center [664, 266] width 366 height 459
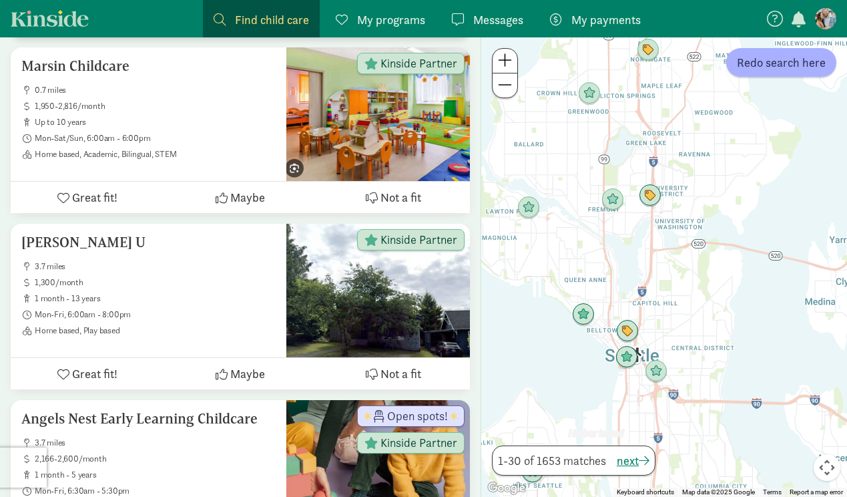
click at [503, 59] on span at bounding box center [505, 60] width 14 height 16
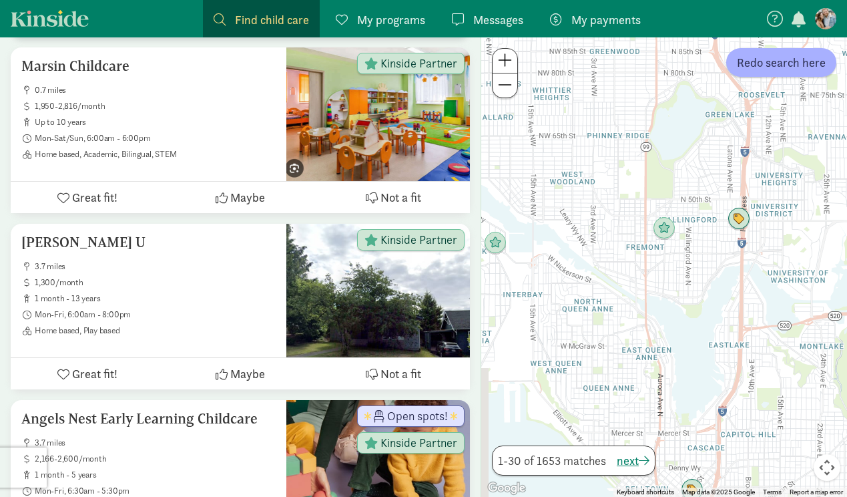
drag, startPoint x: 525, startPoint y: 140, endPoint x: 636, endPoint y: 256, distance: 160.1
click at [636, 256] on div at bounding box center [664, 266] width 366 height 459
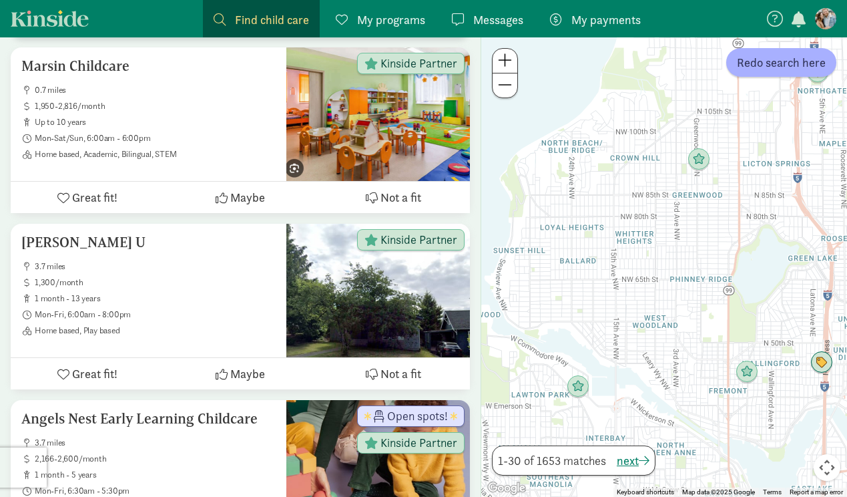
drag, startPoint x: 616, startPoint y: 211, endPoint x: 676, endPoint y: 330, distance: 133.1
click at [676, 330] on div at bounding box center [664, 266] width 366 height 459
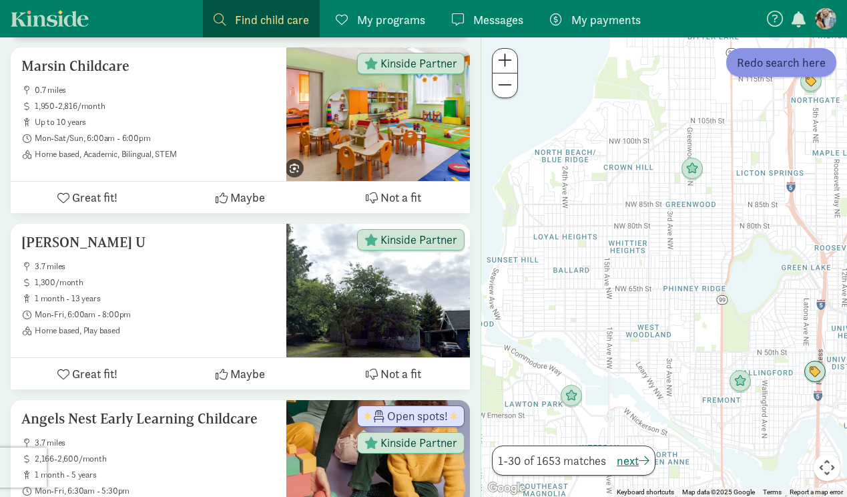
click at [780, 72] on button "Redo search here" at bounding box center [781, 62] width 110 height 29
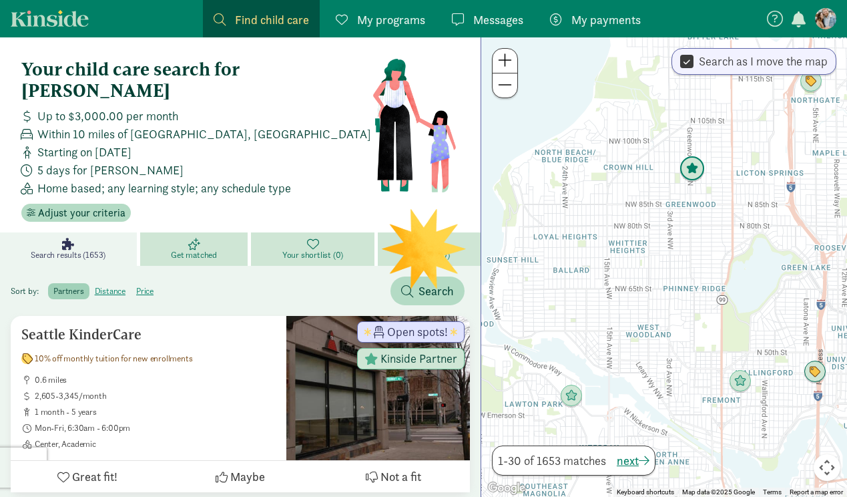
click at [693, 166] on img "Click to see details" at bounding box center [692, 168] width 25 height 25
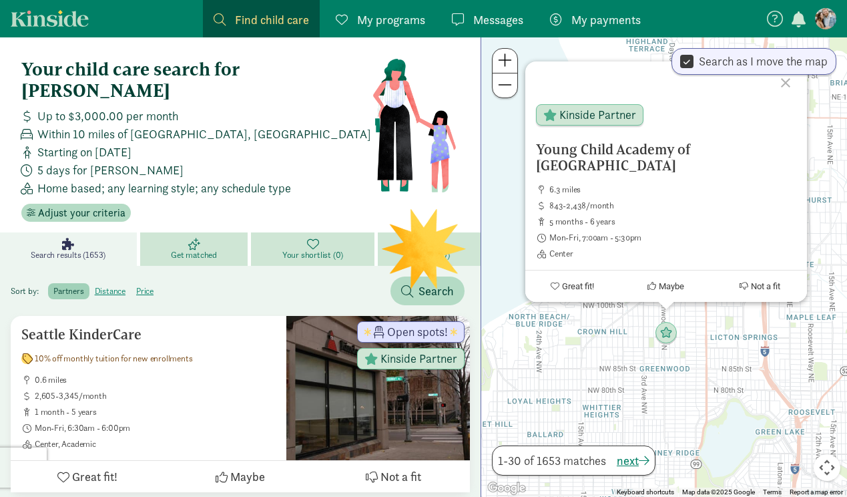
click at [625, 385] on div "Young Child Academy of Seattle 6.3 miles 843-2,438/month 5 months - 6 years Mon…" at bounding box center [664, 266] width 366 height 459
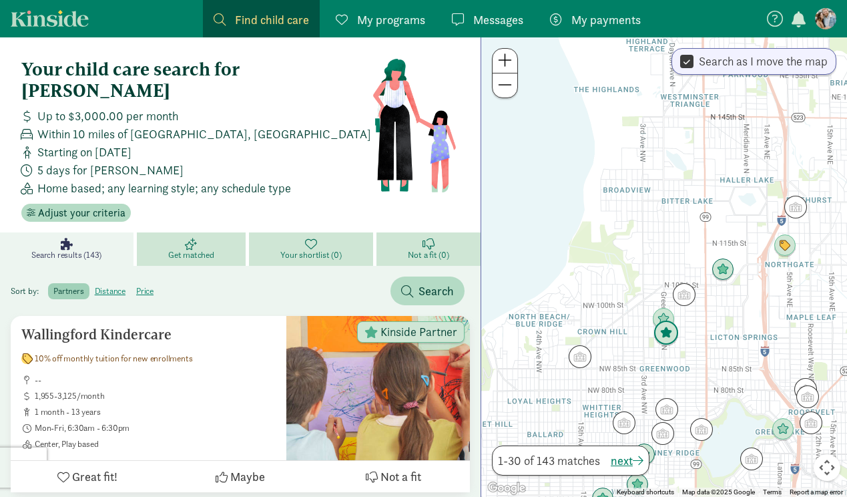
click at [669, 341] on img "Click to see details" at bounding box center [666, 332] width 25 height 25
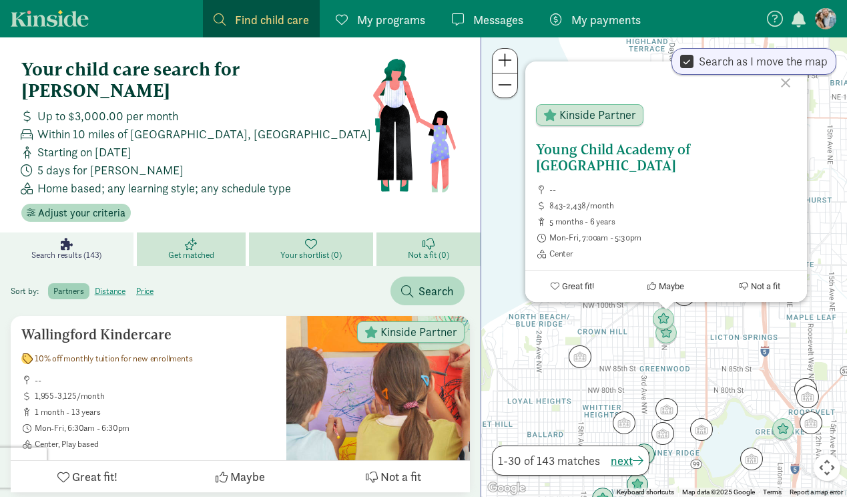
click at [579, 121] on span "Kinside Partner" at bounding box center [597, 115] width 77 height 12
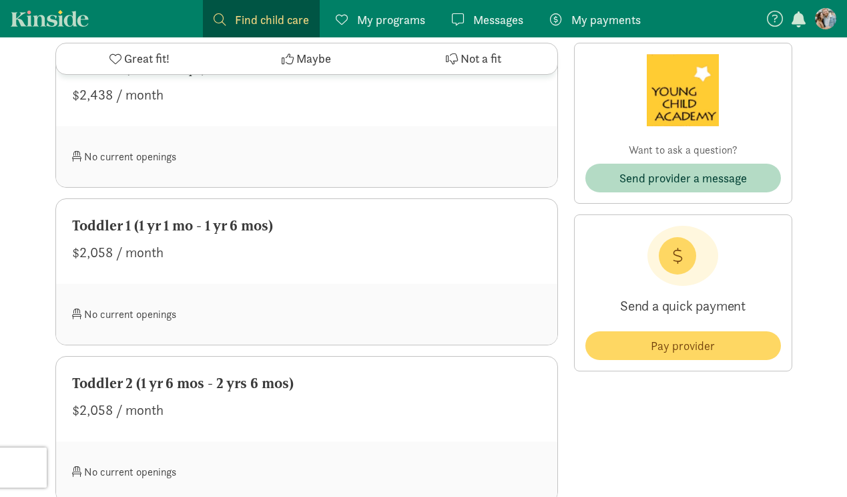
scroll to position [722, 0]
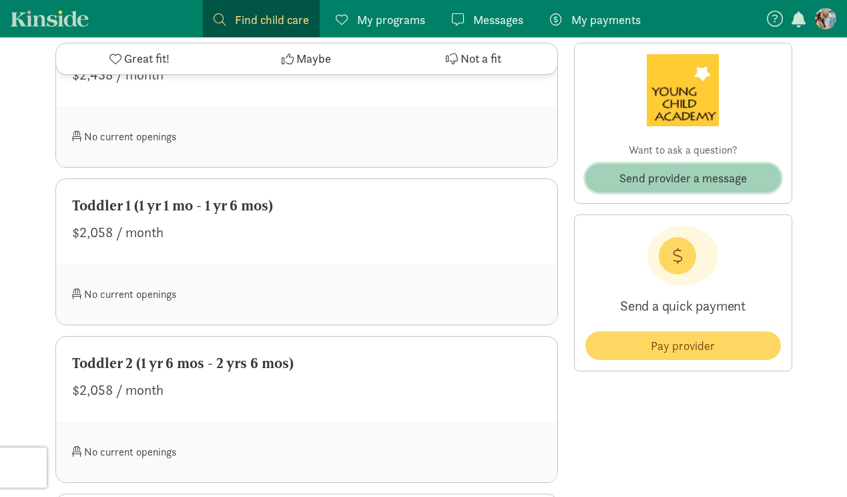
click at [701, 173] on span "Send provider a message" at bounding box center [683, 178] width 128 height 18
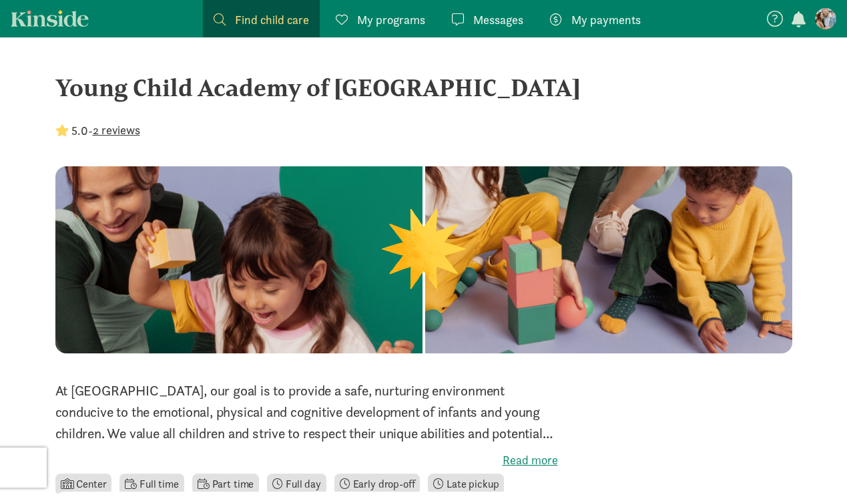
scroll to position [722, 0]
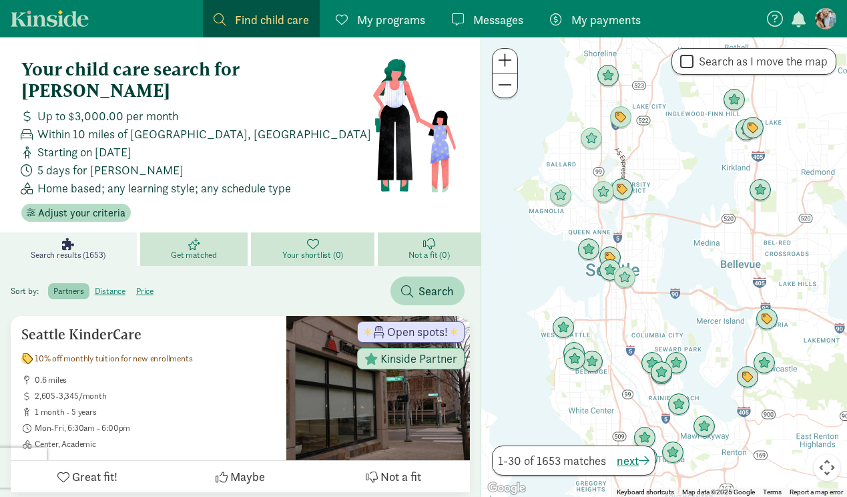
click at [515, 63] on button at bounding box center [505, 61] width 25 height 25
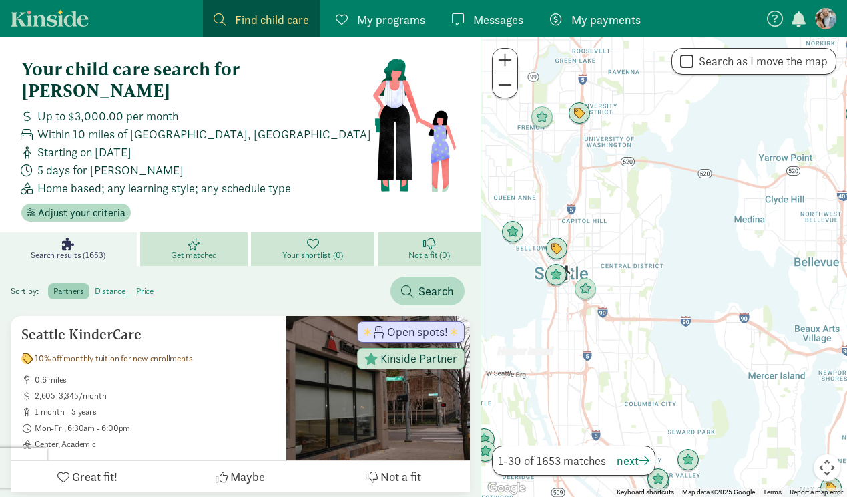
click at [515, 63] on button at bounding box center [505, 61] width 25 height 25
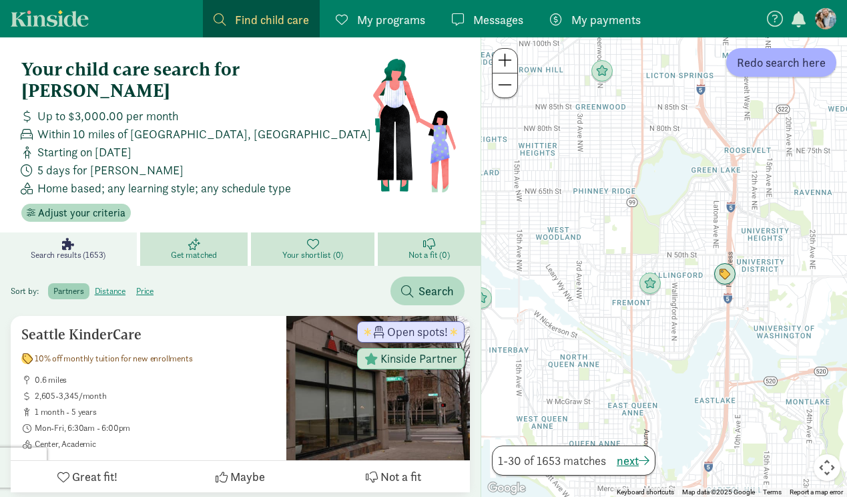
drag, startPoint x: 612, startPoint y: 208, endPoint x: 854, endPoint y: 536, distance: 407.2
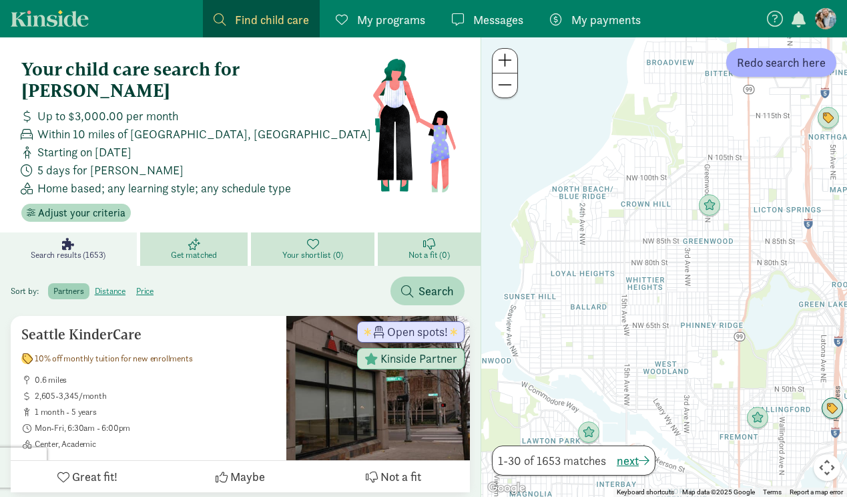
drag, startPoint x: 606, startPoint y: 216, endPoint x: 705, endPoint y: 338, distance: 157.1
click at [705, 338] on div at bounding box center [664, 266] width 366 height 459
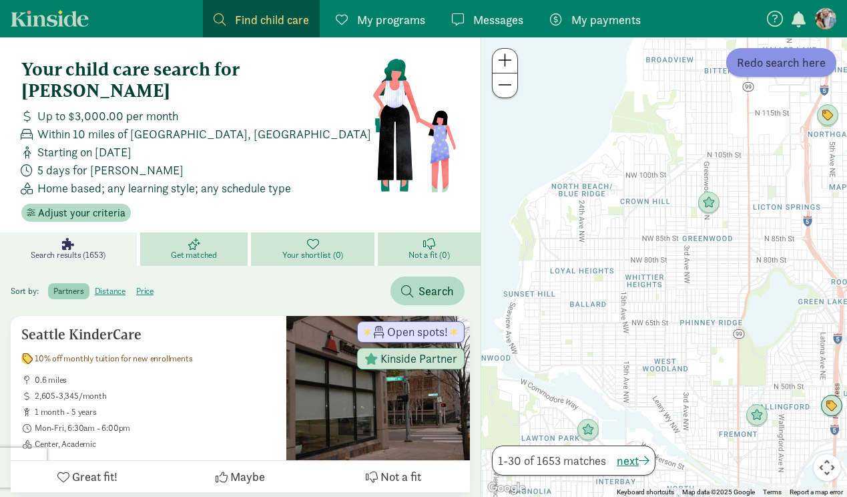
click at [760, 61] on span "Redo search here" at bounding box center [781, 62] width 89 height 18
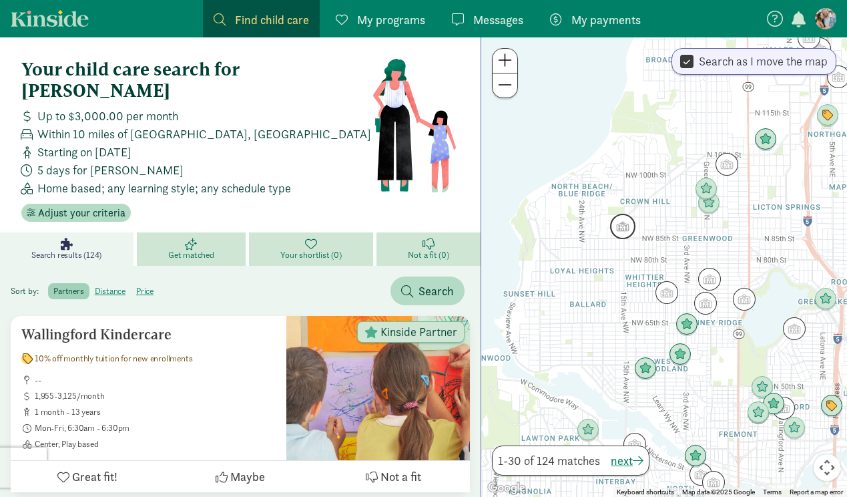
click at [624, 226] on img "Click to see details" at bounding box center [622, 226] width 25 height 25
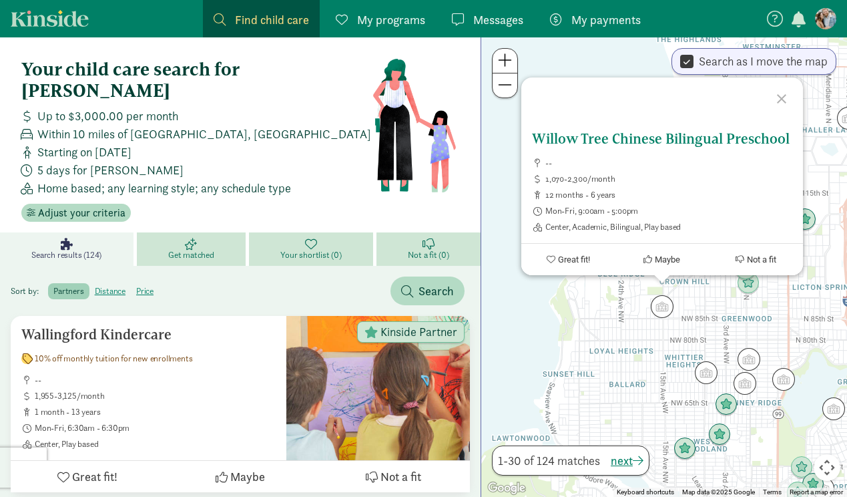
click at [557, 137] on h5 "Willow Tree Chinese Bilingual Preschool" at bounding box center [662, 139] width 260 height 16
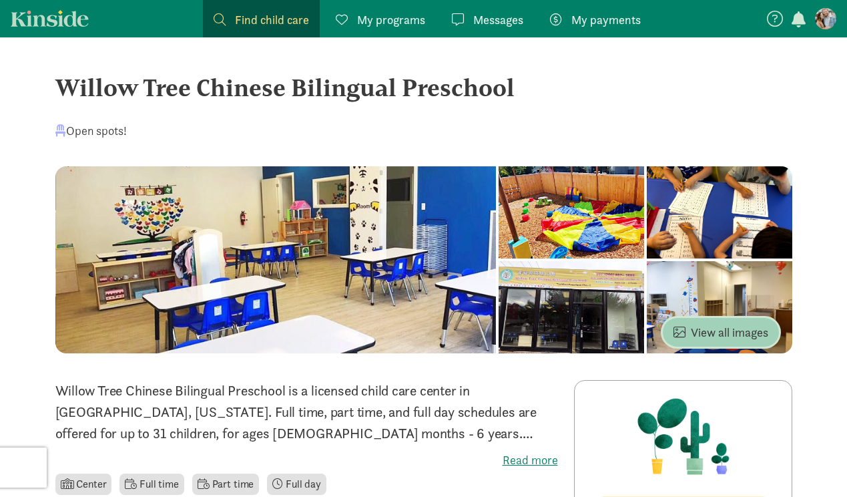
click at [765, 329] on span "View all images" at bounding box center [721, 332] width 95 height 18
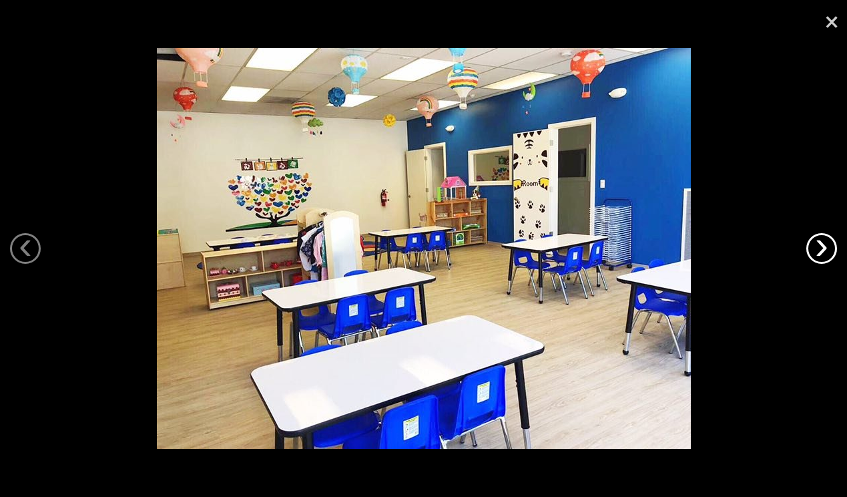
click at [830, 252] on link "›" at bounding box center [821, 248] width 31 height 31
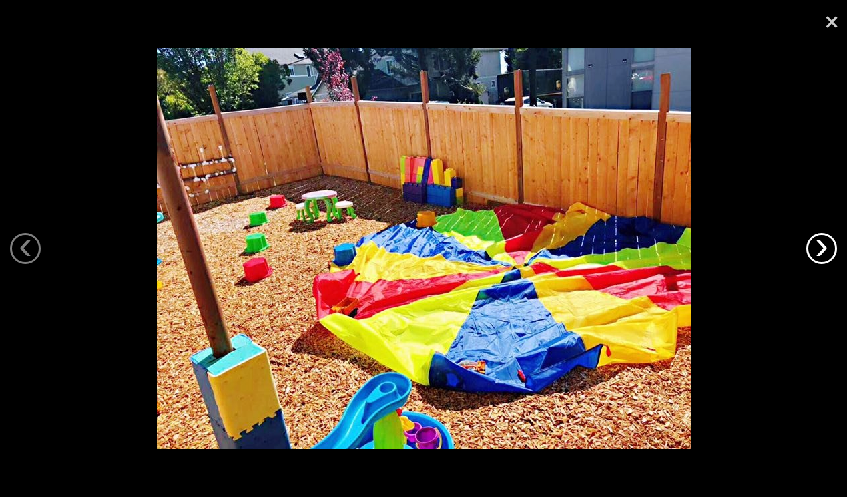
click at [830, 252] on link "›" at bounding box center [821, 248] width 31 height 31
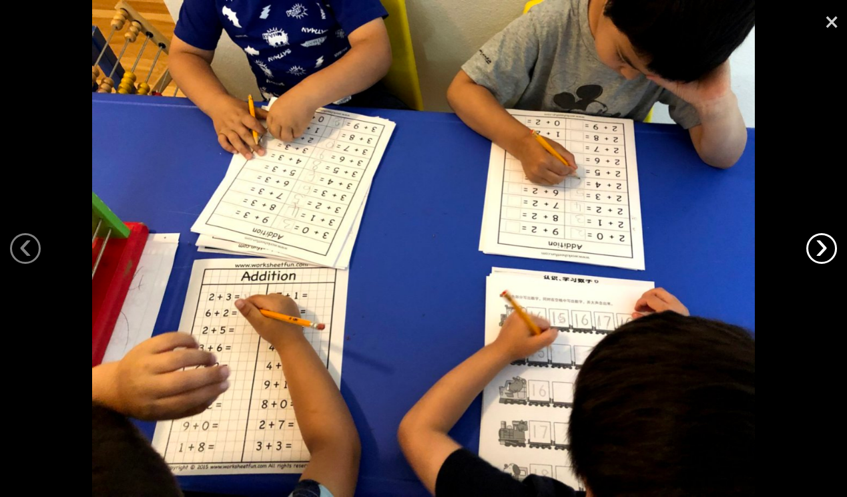
click at [830, 252] on link "›" at bounding box center [821, 248] width 31 height 31
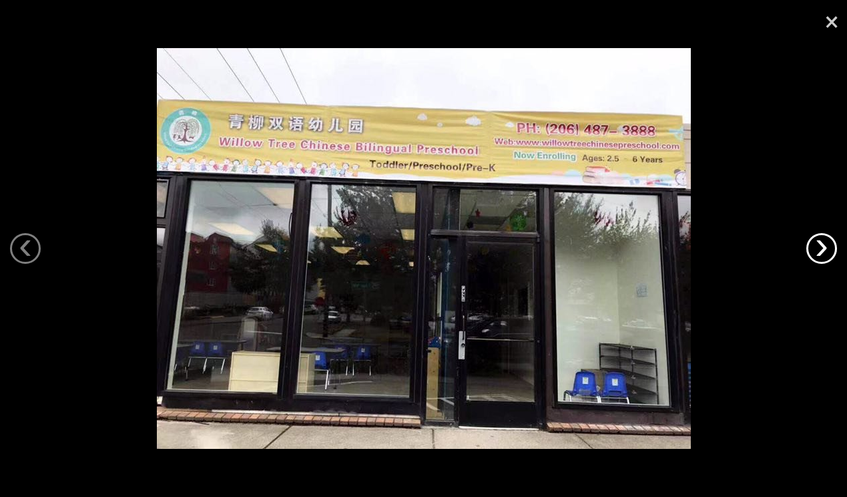
click at [830, 252] on link "›" at bounding box center [821, 248] width 31 height 31
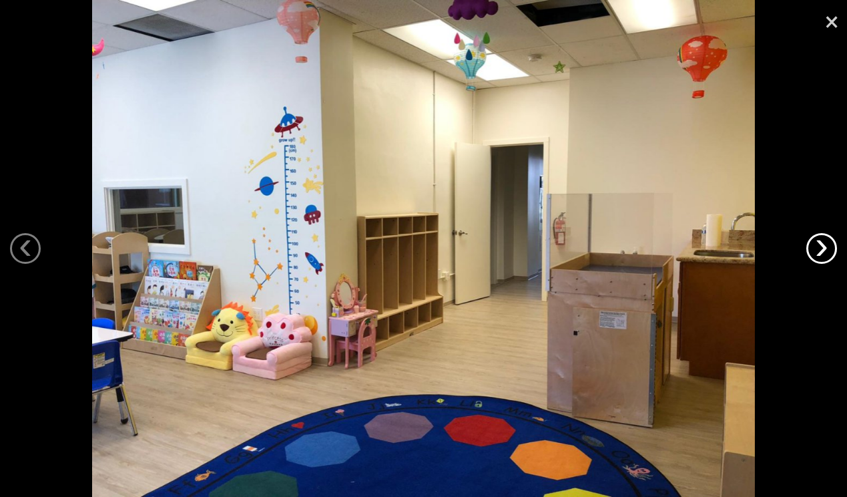
click at [830, 252] on link "›" at bounding box center [821, 248] width 31 height 31
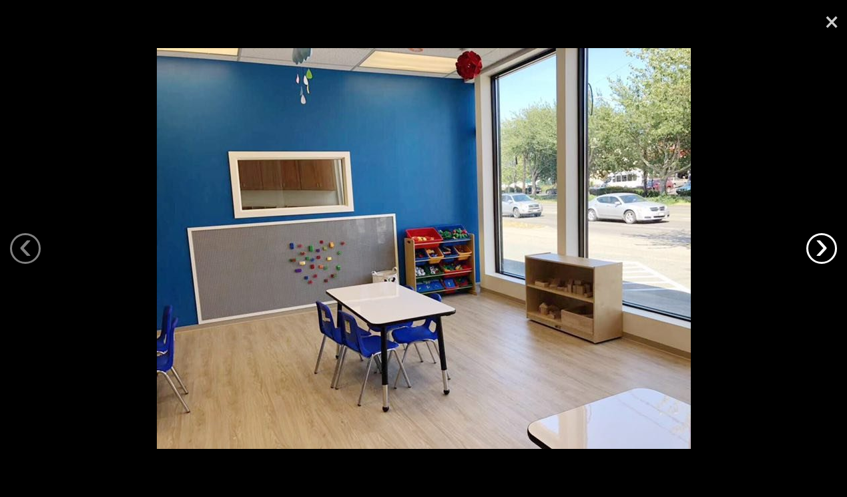
click at [830, 252] on link "›" at bounding box center [821, 248] width 31 height 31
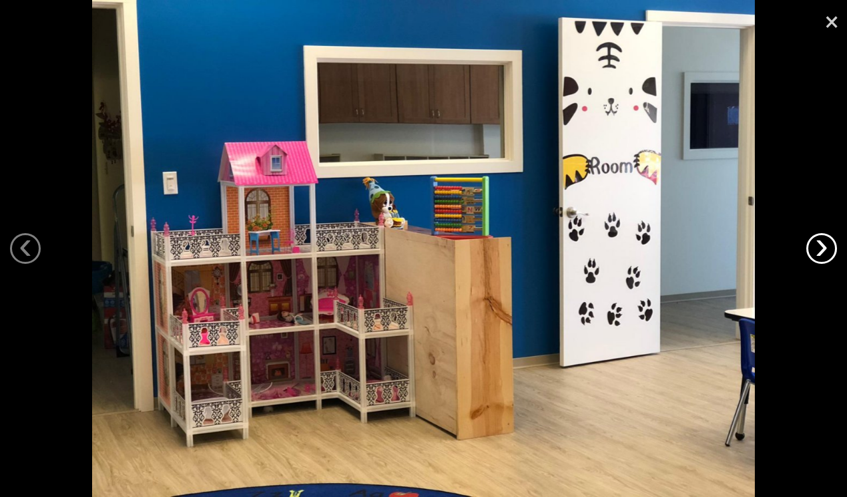
click at [830, 252] on link "›" at bounding box center [821, 248] width 31 height 31
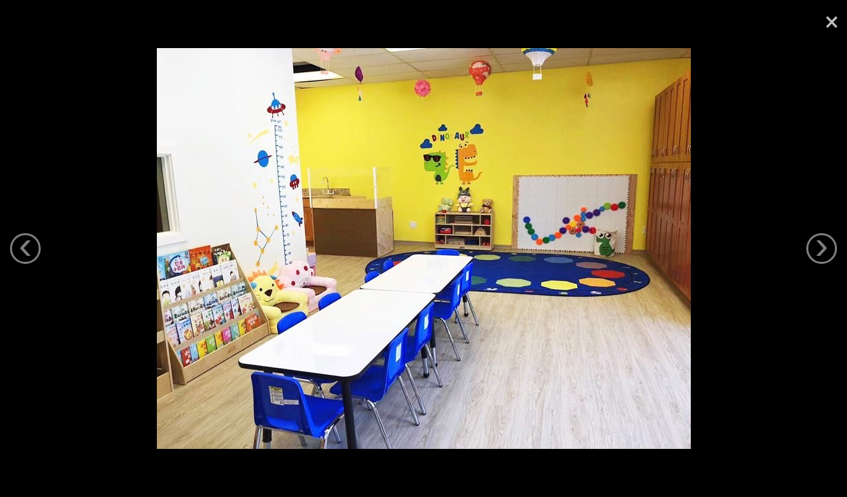
click at [832, 21] on link "×" at bounding box center [831, 20] width 31 height 40
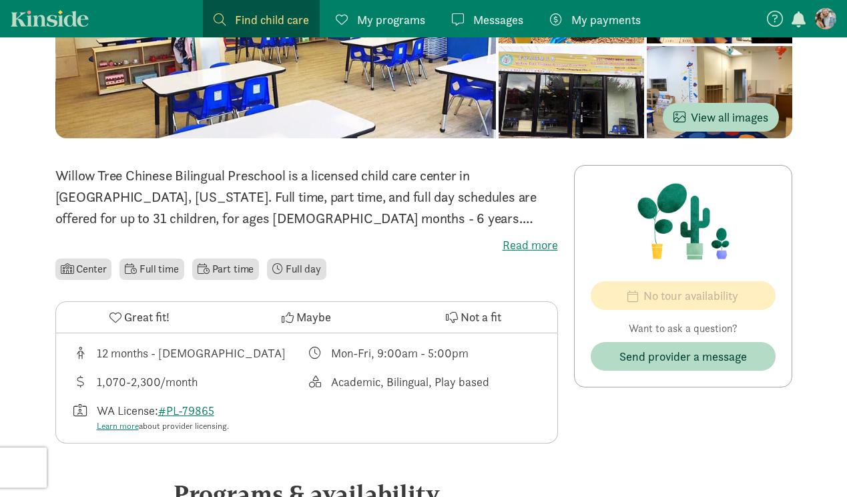
scroll to position [216, 0]
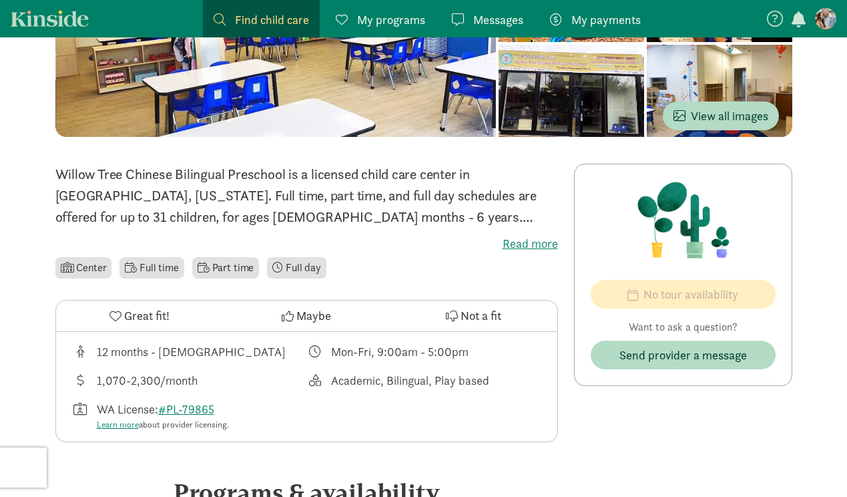
click at [512, 246] on label "Read more" at bounding box center [306, 244] width 503 height 16
click at [0, 0] on input "Read more" at bounding box center [0, 0] width 0 height 0
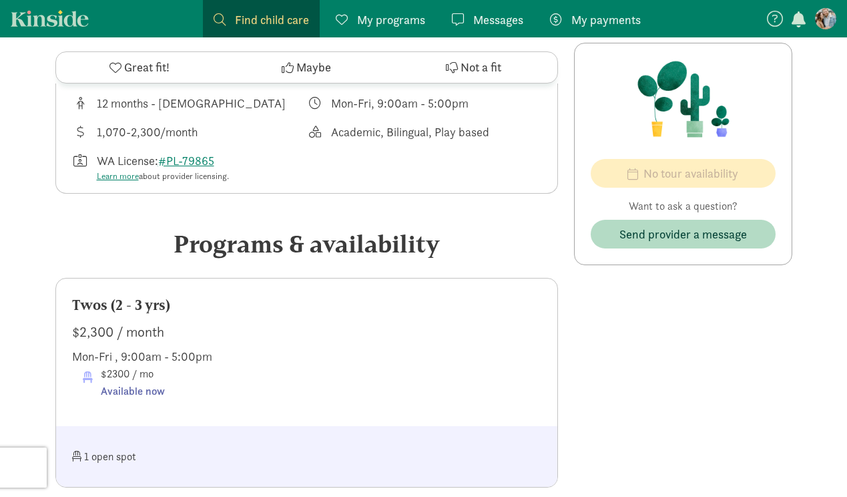
scroll to position [370, 0]
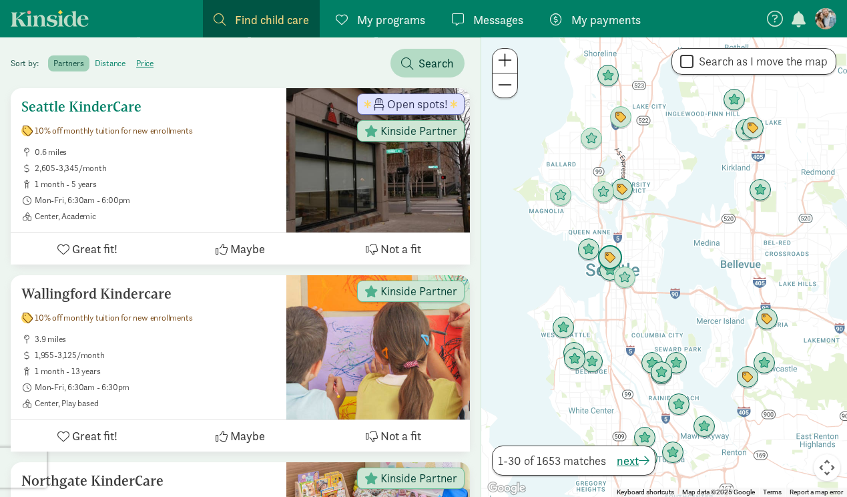
scroll to position [246, 0]
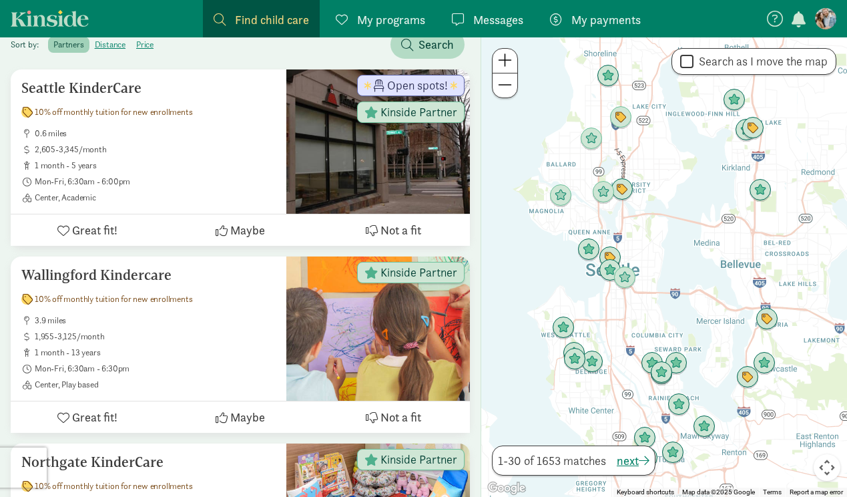
click at [504, 59] on span at bounding box center [505, 60] width 14 height 16
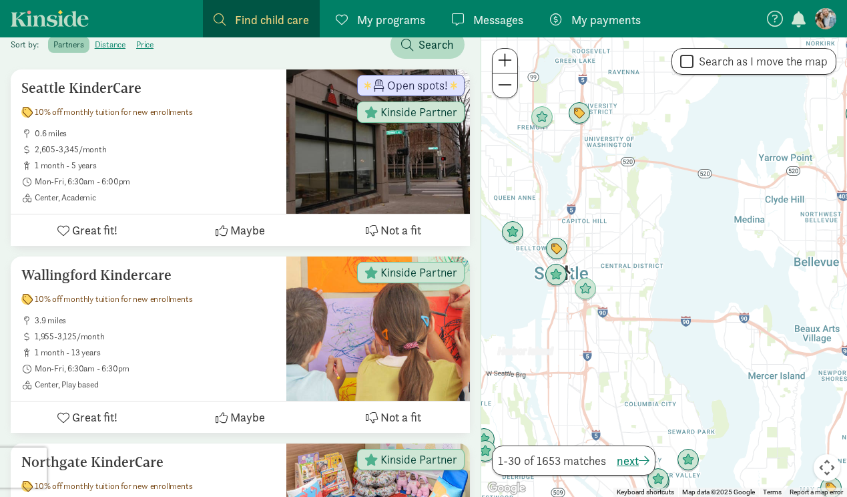
click at [504, 59] on span at bounding box center [505, 60] width 14 height 16
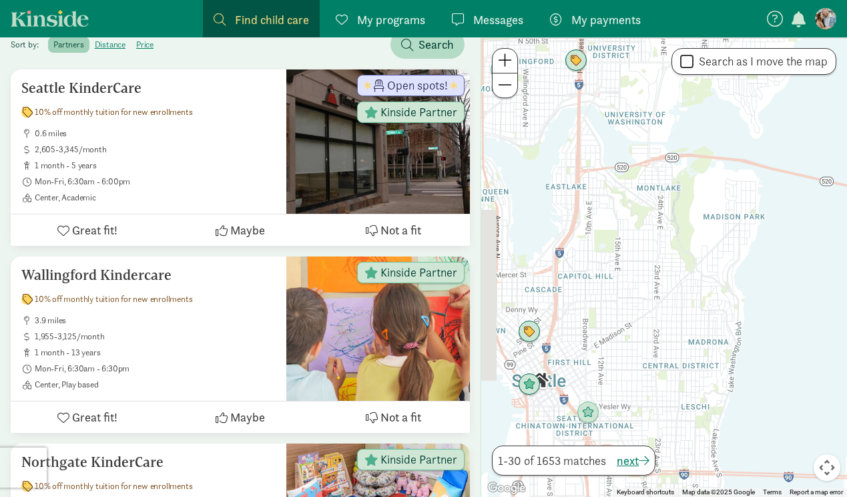
drag, startPoint x: 559, startPoint y: 153, endPoint x: 680, endPoint y: 315, distance: 202.3
click at [679, 313] on div at bounding box center [664, 266] width 366 height 459
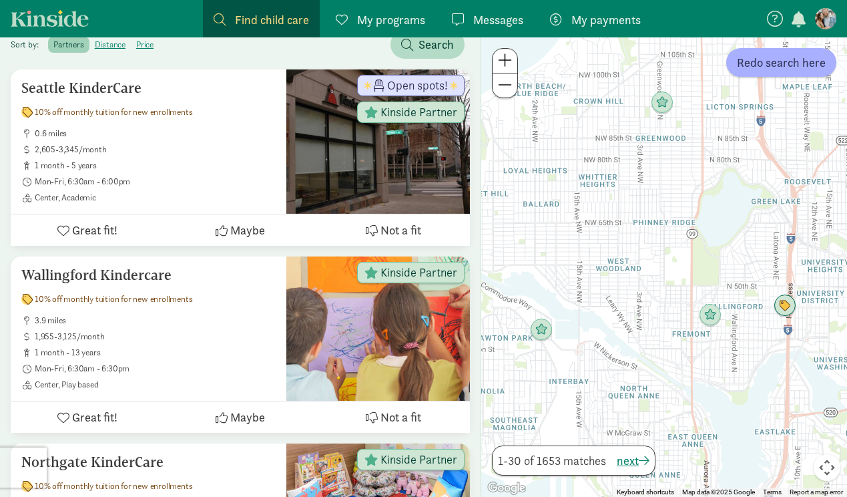
drag, startPoint x: 573, startPoint y: 232, endPoint x: 736, endPoint y: 409, distance: 240.5
click at [737, 410] on div at bounding box center [664, 266] width 366 height 459
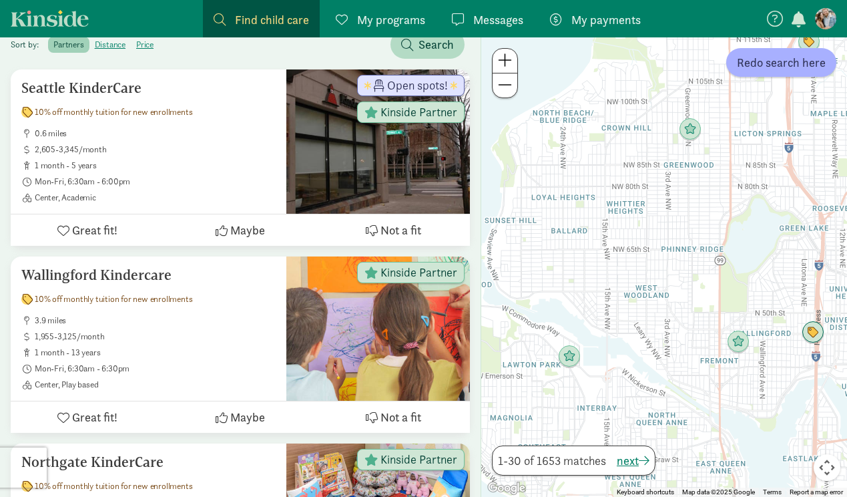
drag, startPoint x: 609, startPoint y: 226, endPoint x: 666, endPoint y: 287, distance: 83.1
click at [666, 287] on div at bounding box center [664, 266] width 366 height 459
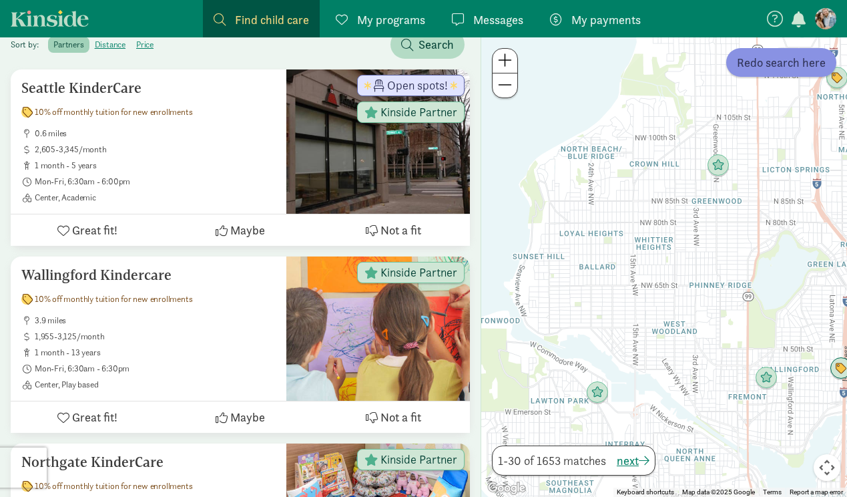
click at [790, 67] on span "Redo search here" at bounding box center [781, 62] width 89 height 18
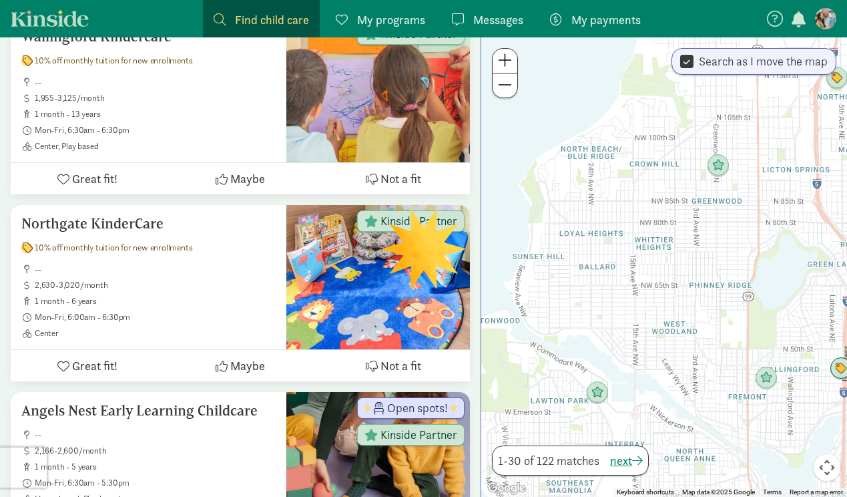
scroll to position [111, 0]
